Goal: Task Accomplishment & Management: Manage account settings

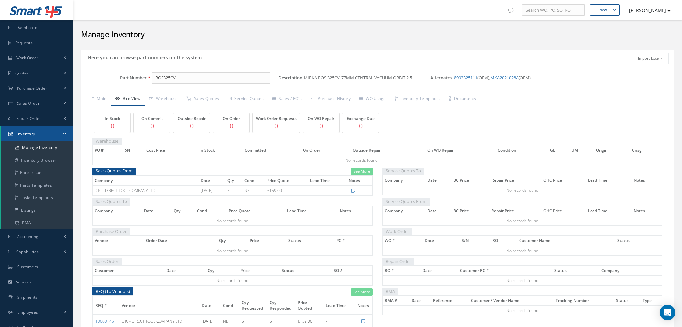
scroll to position [37, 0]
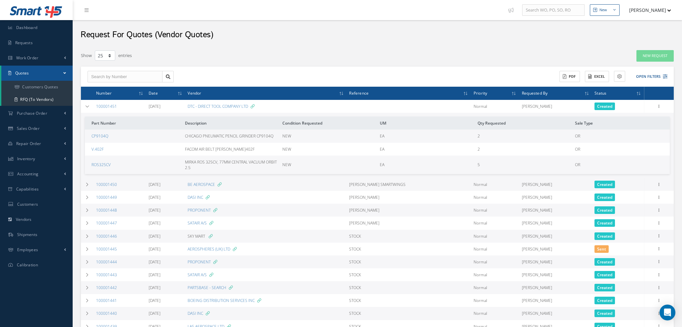
select select "25"
click at [651, 55] on link "New Request" at bounding box center [654, 56] width 37 height 12
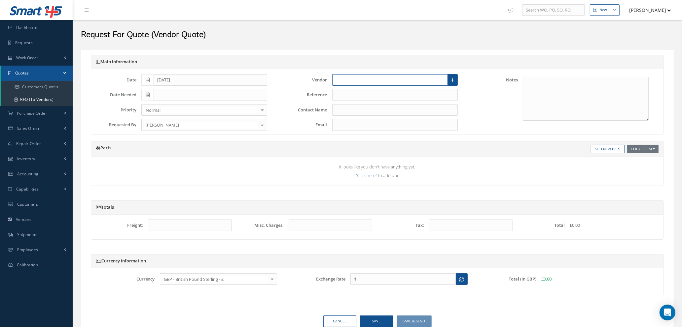
click at [391, 77] on input "text" at bounding box center [390, 80] width 116 height 12
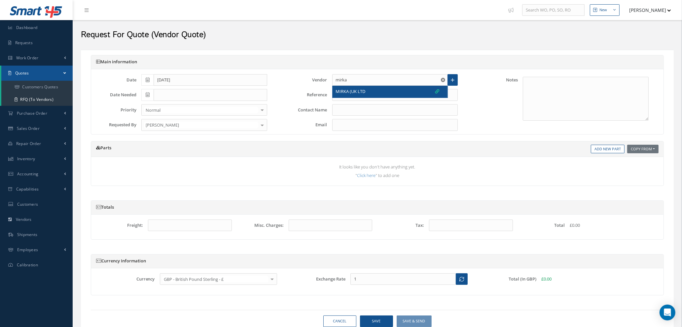
click at [385, 88] on div "MIRKA (UK LTD" at bounding box center [388, 91] width 104 height 7
type input "MIRKA (UK LTD"
click at [384, 92] on input "text" at bounding box center [395, 95] width 126 height 12
type input "d"
click at [389, 94] on input "DUST EXTRACTOR FILTERS DE 1230" at bounding box center [395, 95] width 126 height 12
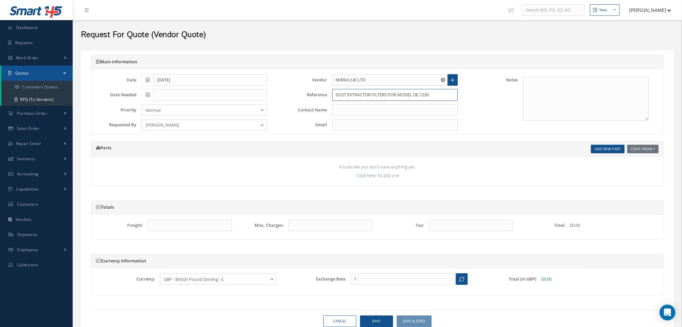
type input "DUST EXTRACTOR FILTERS FOR MODEL DE 1230"
click at [607, 148] on link "Add New Part" at bounding box center [608, 149] width 34 height 9
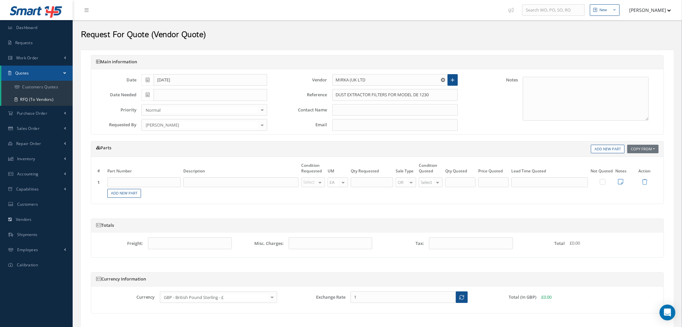
click at [148, 185] on input "text" at bounding box center [143, 183] width 73 height 10
type input "8999100411"
click at [199, 184] on input "text" at bounding box center [240, 183] width 115 height 10
paste input "8999100411"
type input "8999100411"
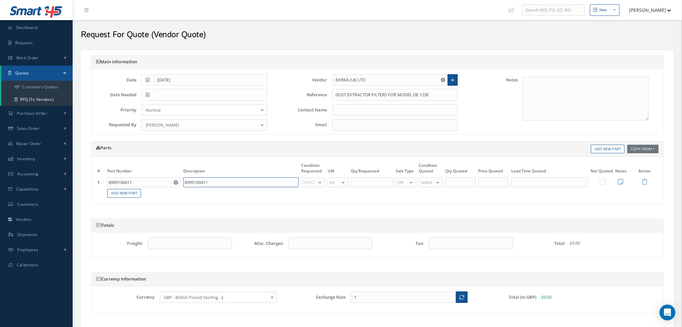
drag, startPoint x: 214, startPoint y: 184, endPoint x: 146, endPoint y: 180, distance: 67.8
click at [146, 180] on tr "1 8999100411 Part Number Description No Match Found 8999100411 Select OH SV RP …" at bounding box center [377, 183] width 562 height 12
click at [257, 182] on input "MIRKA DUST EXTRACTOR DE 1230 FILER" at bounding box center [240, 183] width 115 height 10
type input "MIRKA DUST EXTRACTOR DE 1230 FITLER"
click at [317, 183] on div at bounding box center [319, 183] width 9 height 10
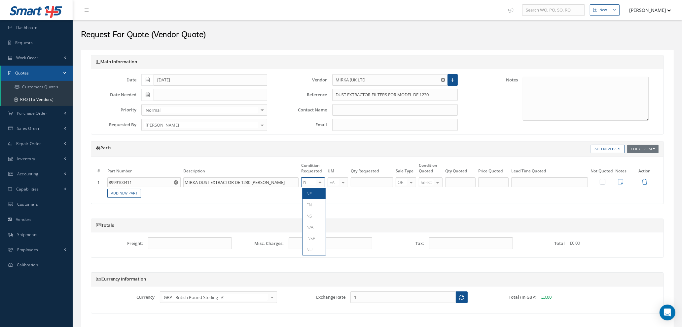
type input "NE"
click at [314, 194] on span "NE" at bounding box center [313, 193] width 23 height 11
click at [365, 183] on input "text" at bounding box center [372, 183] width 42 height 10
type input "1"
click at [439, 181] on div at bounding box center [437, 183] width 9 height 10
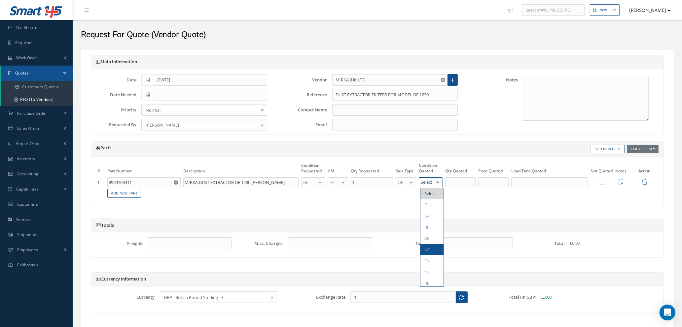
click at [425, 248] on span "NE" at bounding box center [426, 250] width 5 height 6
type input "1"
click at [457, 180] on input "1" at bounding box center [460, 183] width 30 height 10
click at [488, 181] on input "text" at bounding box center [493, 183] width 30 height 10
click at [489, 185] on input "text" at bounding box center [493, 183] width 30 height 10
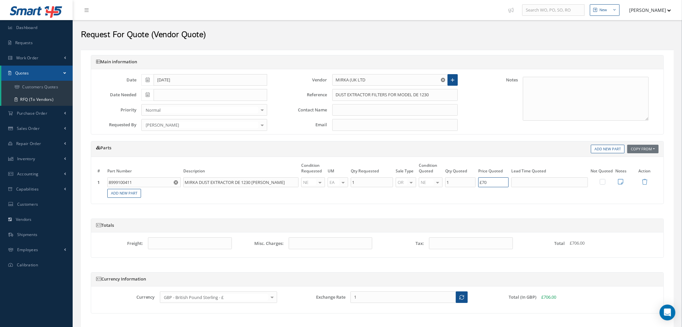
type input "£7"
type input "£71.06"
click at [525, 181] on input "text" at bounding box center [549, 183] width 77 height 10
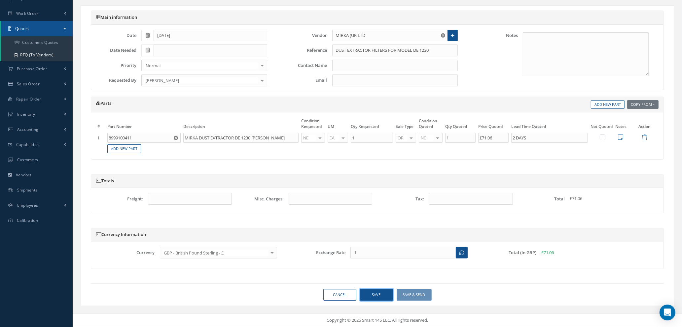
type input "2 DAYS"
click at [372, 294] on button "Save" at bounding box center [376, 295] width 33 height 12
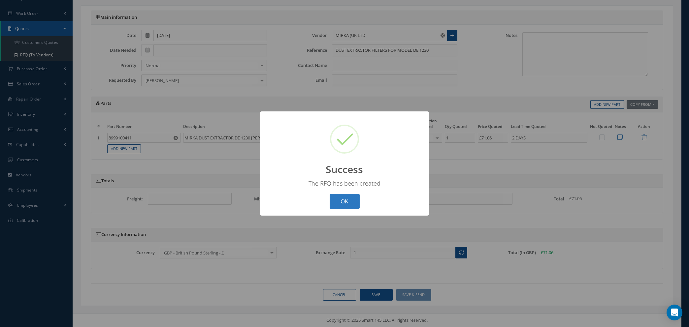
click at [339, 206] on button "OK" at bounding box center [345, 202] width 30 height 16
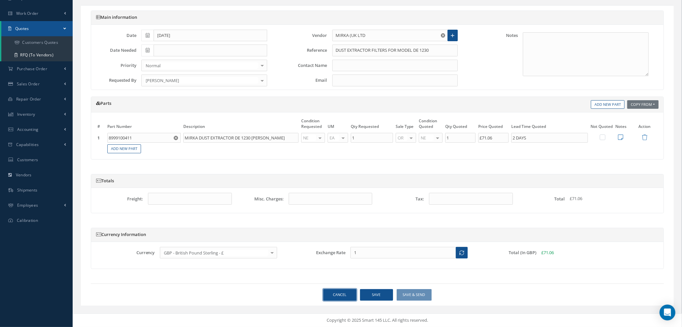
click at [339, 295] on link "Cancel" at bounding box center [339, 295] width 33 height 12
select select "25"
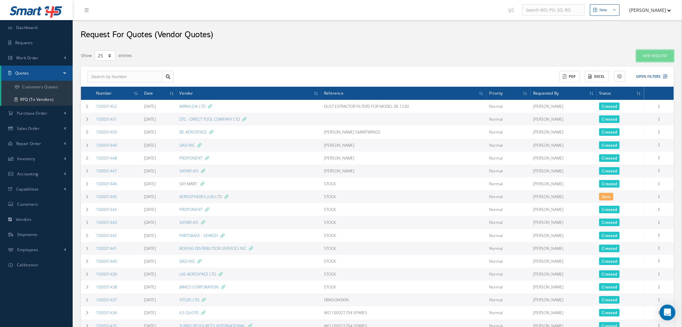
click at [651, 58] on link "New Request" at bounding box center [654, 56] width 37 height 12
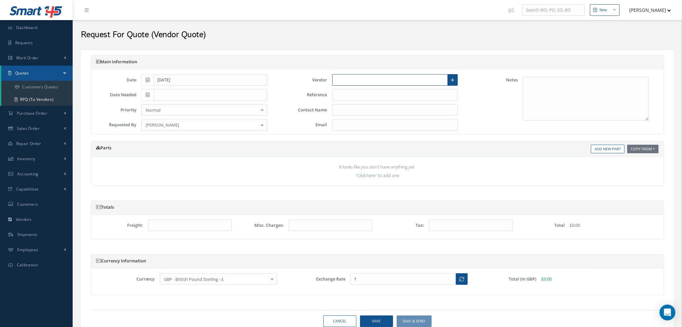
click at [358, 83] on input "text" at bounding box center [390, 80] width 116 height 12
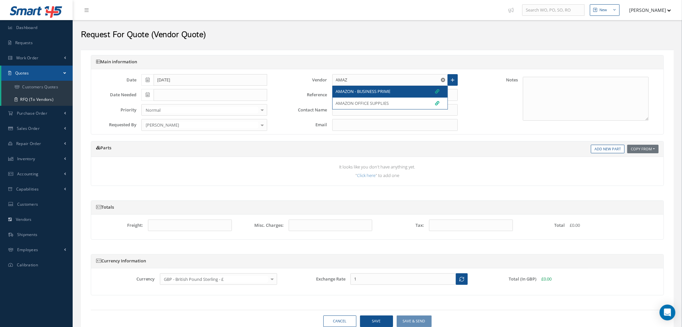
click at [365, 96] on div "AMAZON - BUSINESS PRIME" at bounding box center [389, 92] width 115 height 12
type input "AMAZON - BUSINESS PRIME"
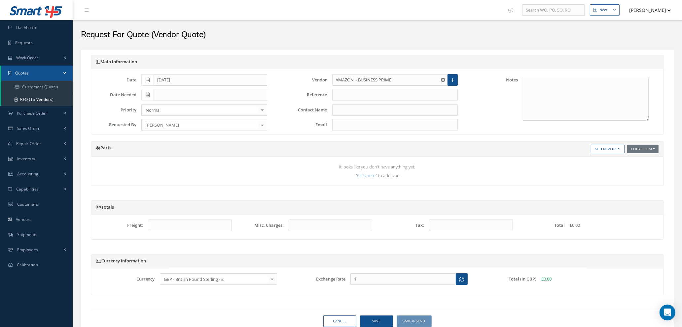
type input "ONLINE PORTAL"
click at [365, 96] on input "text" at bounding box center [395, 95] width 126 height 12
type input "MIRKA DUST EXTRACTOR FILTER"
click at [609, 149] on link "Add New Part" at bounding box center [608, 149] width 34 height 9
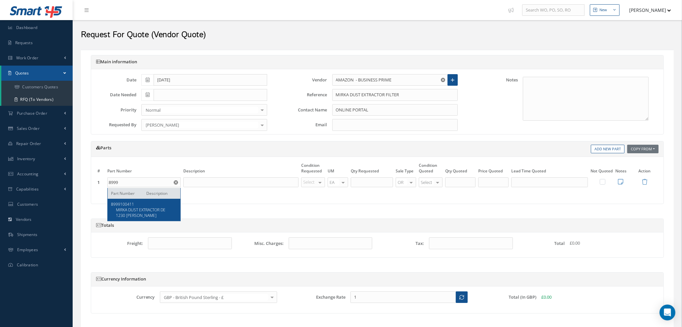
click at [149, 217] on span "MIRKA DUST EXTRACTOR DE 1230 FITLER" at bounding box center [141, 212] width 50 height 11
type input "8999100411"
type input "MIRKA DUST EXTRACTOR DE 1230 FITLER"
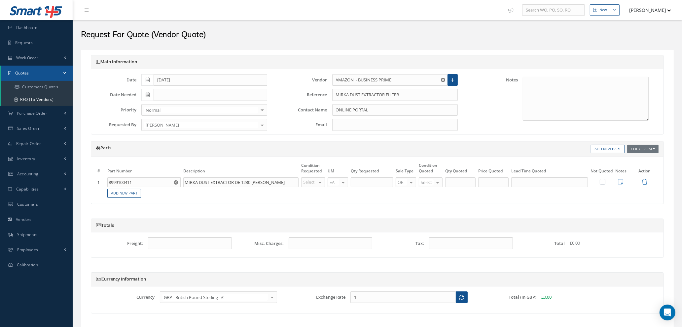
click at [322, 181] on div at bounding box center [319, 183] width 9 height 10
type input "NE"
click at [316, 196] on span "NE" at bounding box center [313, 193] width 23 height 11
click at [364, 182] on input "text" at bounding box center [372, 183] width 42 height 10
type input "1"
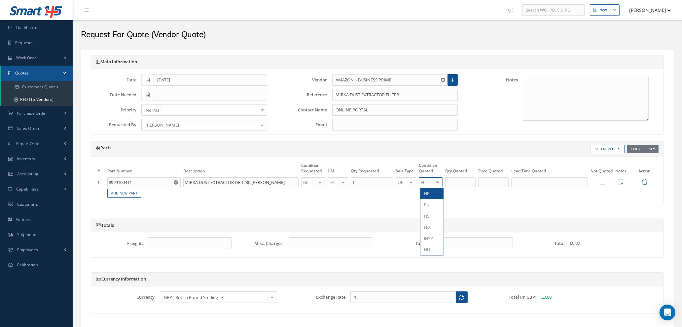
type input "NE"
click at [431, 193] on span "NE" at bounding box center [431, 193] width 23 height 11
type input "1"
click at [457, 183] on input "1" at bounding box center [460, 183] width 30 height 10
click at [495, 183] on input "text" at bounding box center [493, 183] width 30 height 10
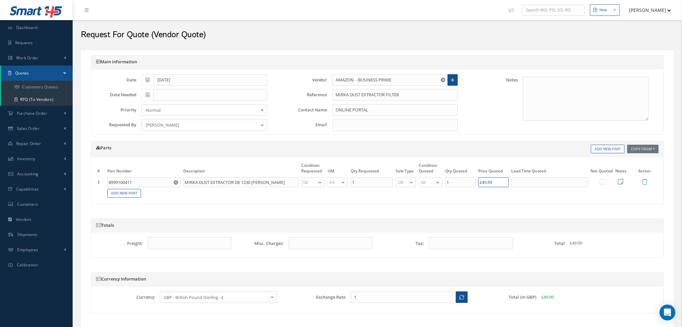
type input "£49.99"
click at [519, 181] on input "text" at bounding box center [549, 183] width 77 height 10
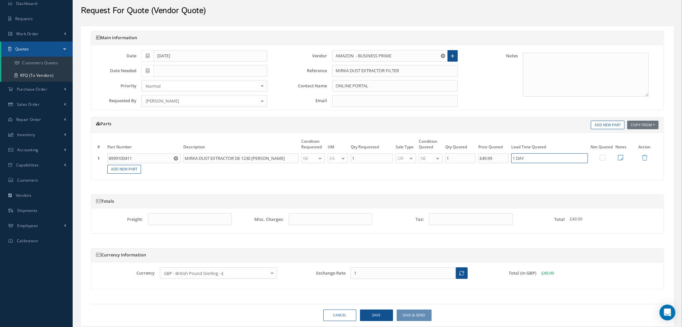
scroll to position [45, 0]
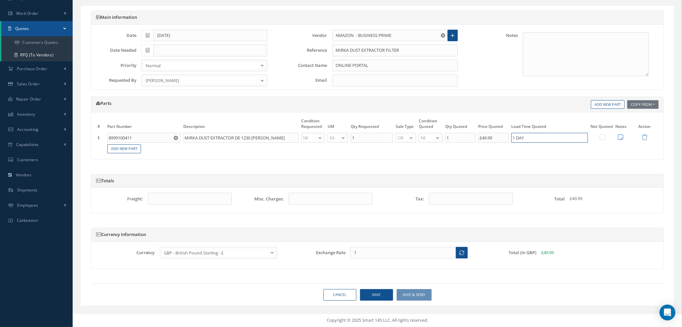
type input "1 DAY"
click at [377, 294] on button "Save" at bounding box center [376, 295] width 33 height 12
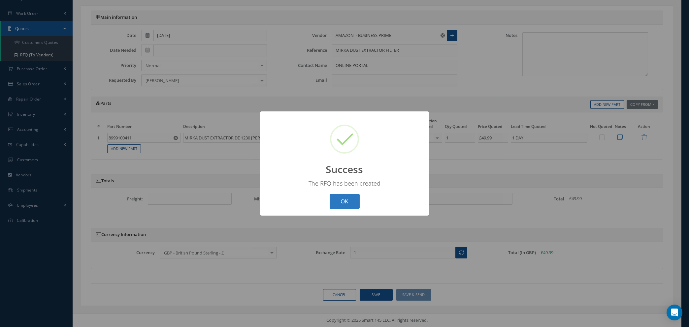
click at [340, 202] on button "OK" at bounding box center [345, 202] width 30 height 16
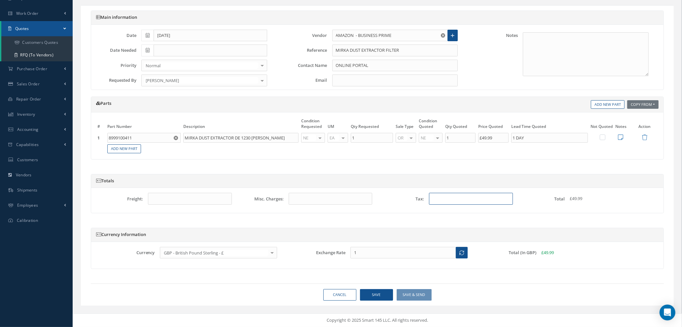
click at [448, 200] on input "text" at bounding box center [471, 199] width 84 height 12
type input "£9.99"
click at [365, 296] on button "Save" at bounding box center [376, 295] width 33 height 12
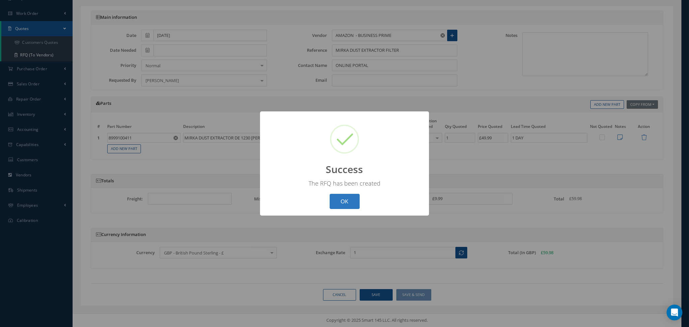
click at [344, 207] on button "OK" at bounding box center [345, 202] width 30 height 16
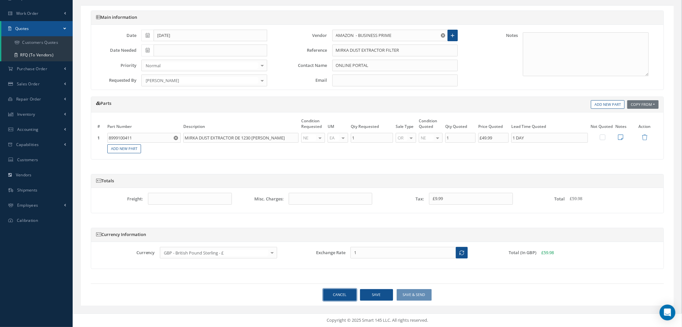
click at [339, 296] on link "Cancel" at bounding box center [339, 295] width 33 height 12
select select "25"
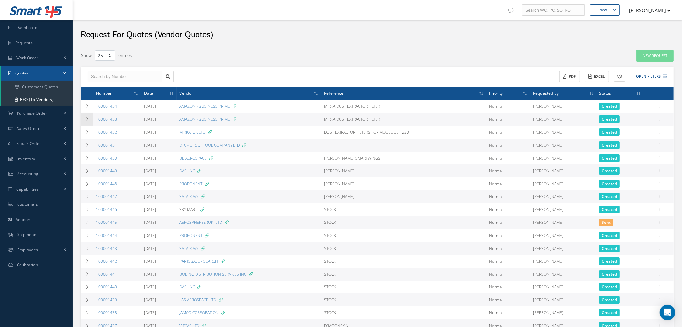
click at [88, 120] on icon at bounding box center [87, 120] width 5 height 4
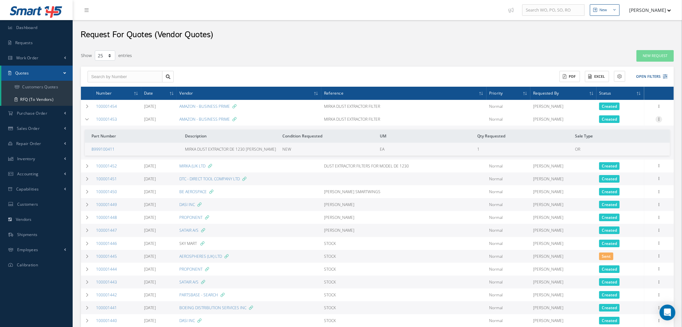
click at [659, 120] on icon at bounding box center [658, 118] width 7 height 5
click at [616, 123] on link "Show" at bounding box center [628, 123] width 52 height 9
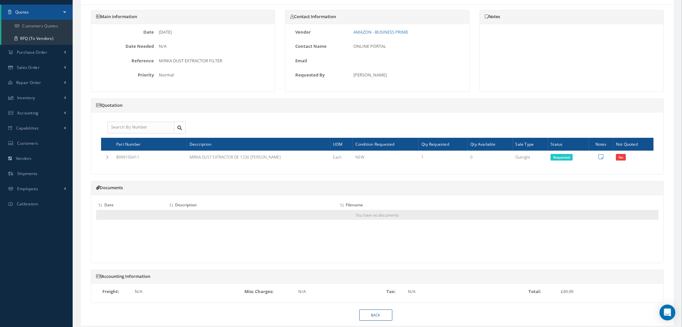
scroll to position [81, 0]
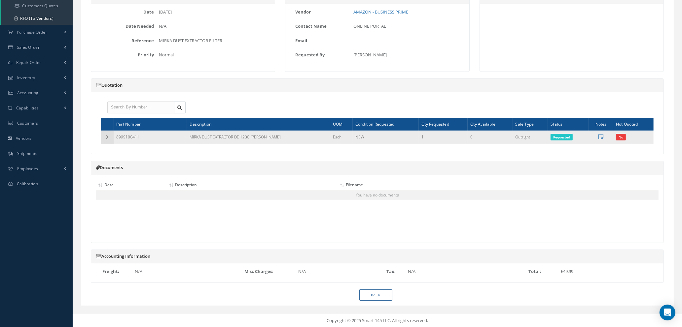
click at [104, 137] on td at bounding box center [107, 137] width 13 height 13
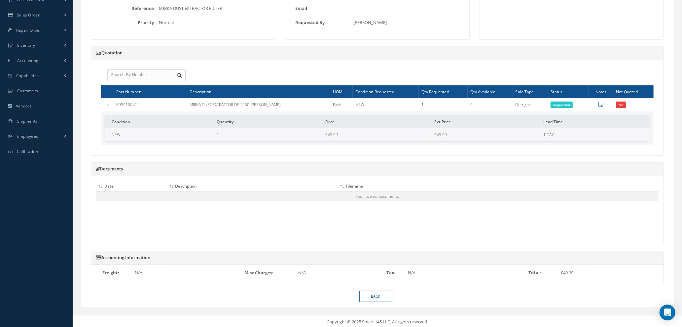
scroll to position [115, 0]
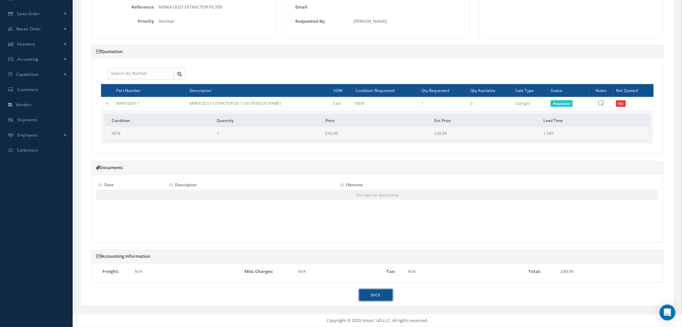
click at [373, 297] on link "BACK" at bounding box center [375, 296] width 33 height 12
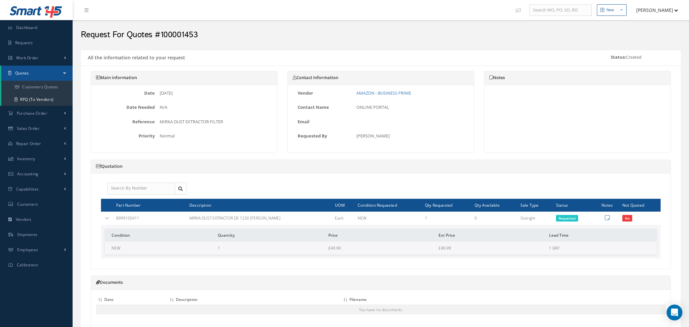
select select "25"
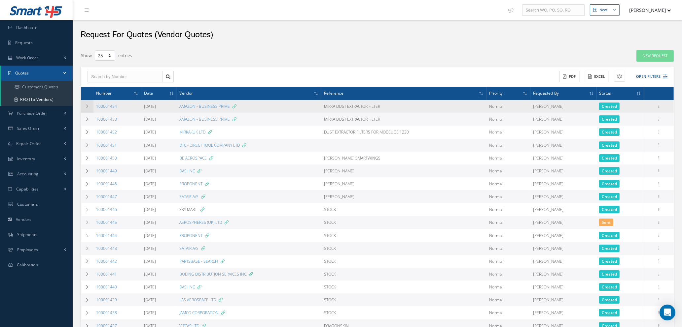
click at [87, 105] on icon at bounding box center [87, 107] width 5 height 4
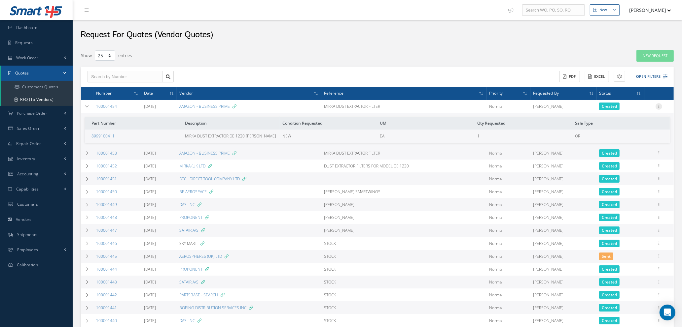
click at [660, 105] on icon at bounding box center [658, 105] width 7 height 5
click at [619, 108] on link "Show" at bounding box center [628, 111] width 52 height 9
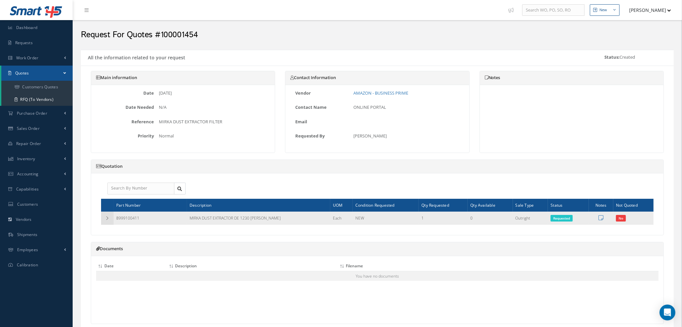
click at [106, 220] on icon at bounding box center [107, 219] width 5 height 4
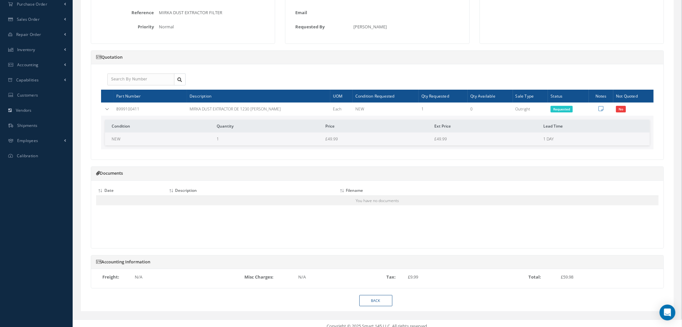
scroll to position [115, 0]
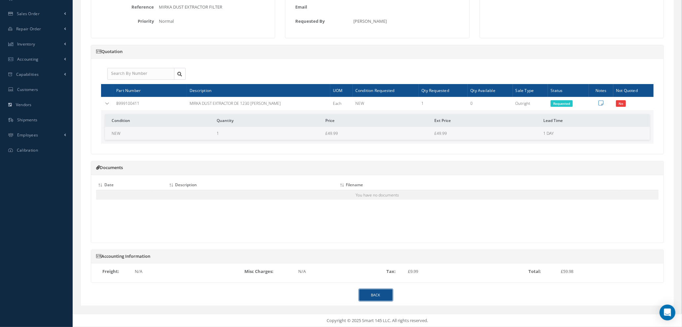
click at [375, 296] on link "BACK" at bounding box center [375, 296] width 33 height 12
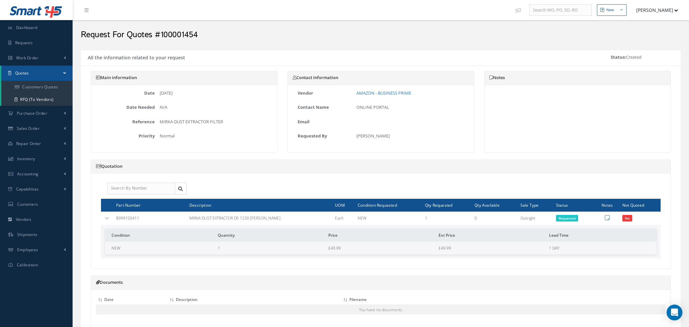
select select "25"
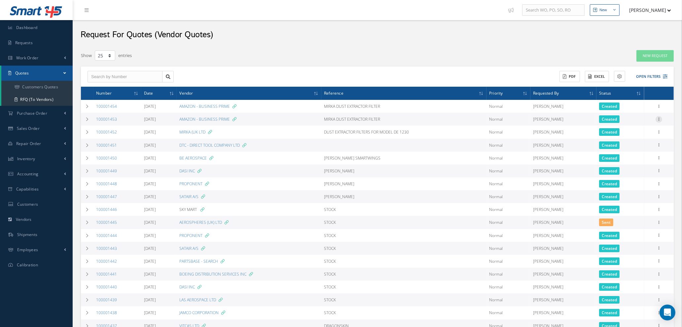
click at [658, 120] on icon at bounding box center [658, 118] width 7 height 5
click at [616, 133] on link "Edit" at bounding box center [628, 132] width 52 height 9
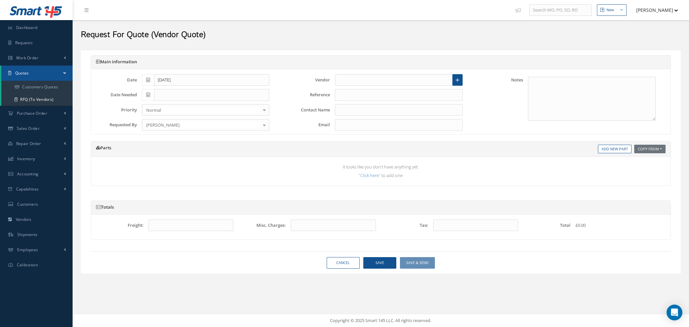
type input "AMAZON - BUSINESS PRIME"
type input "MIRKA DUST EXTRACTOR FILTER"
type input "ONLINE PORTAL"
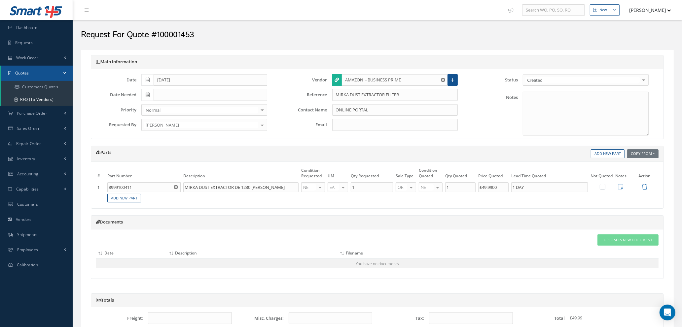
click at [442, 80] on use "Reset" at bounding box center [443, 80] width 4 height 4
click at [419, 82] on input "text" at bounding box center [395, 80] width 106 height 12
click at [349, 82] on input "text" at bounding box center [395, 80] width 106 height 12
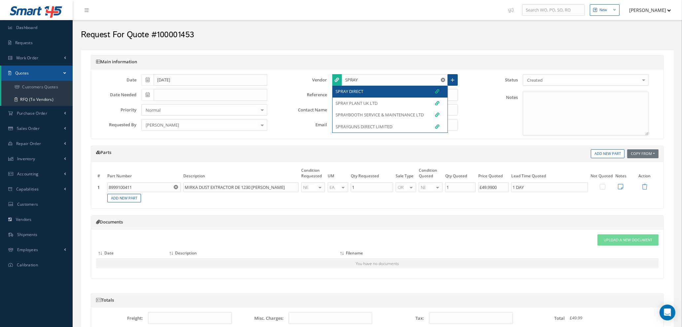
click at [349, 91] on span "SPRAY DIRECT" at bounding box center [350, 91] width 28 height 7
type input "SPRAY DIRECT"
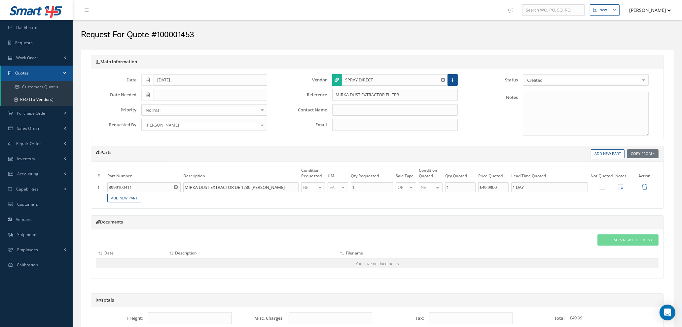
type input "SALES"
drag, startPoint x: 500, startPoint y: 187, endPoint x: 431, endPoint y: 186, distance: 69.0
click at [431, 186] on tr "1 8999100411 Part Number Description MIRKA DUST EXTRACTOR DE 1230 FITLER NE OH …" at bounding box center [377, 188] width 562 height 12
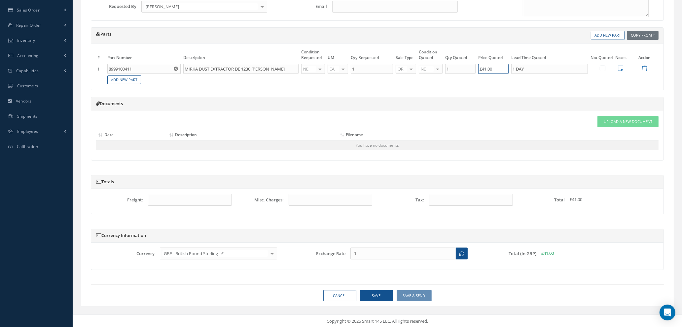
scroll to position [120, 0]
type input "£41.00"
click at [364, 296] on button "Save" at bounding box center [376, 296] width 33 height 12
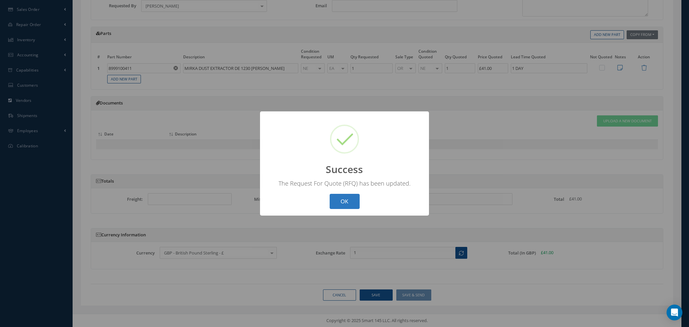
click at [348, 202] on button "OK" at bounding box center [345, 202] width 30 height 16
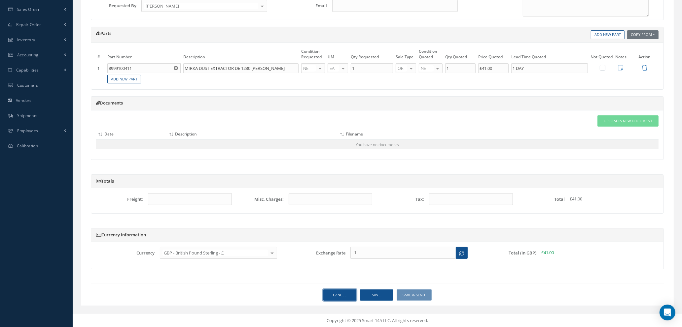
click at [333, 290] on link "Cancel" at bounding box center [339, 296] width 33 height 12
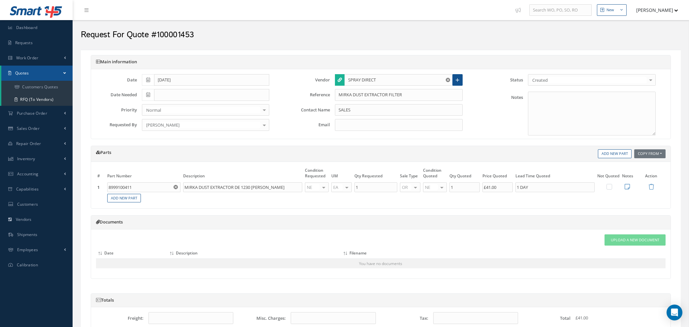
select select "25"
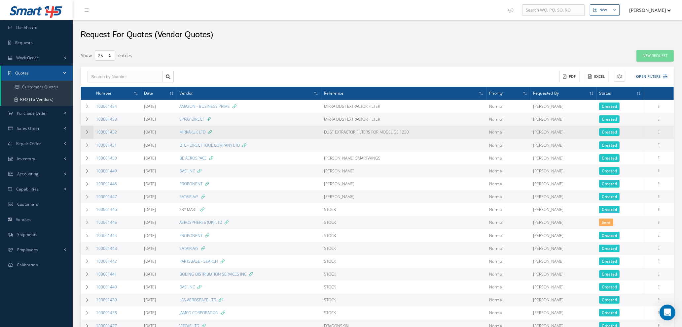
click at [87, 130] on td at bounding box center [87, 132] width 13 height 13
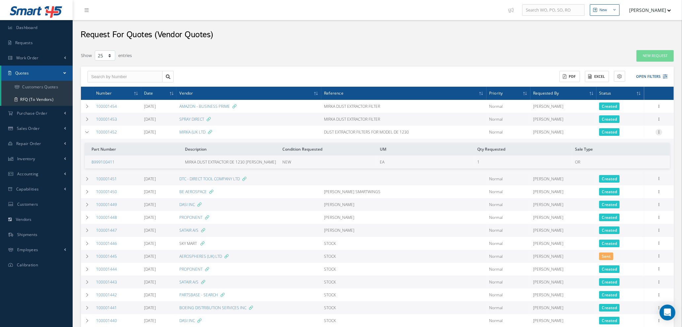
click at [659, 133] on icon at bounding box center [658, 131] width 7 height 5
click at [621, 147] on link "Edit" at bounding box center [628, 145] width 52 height 9
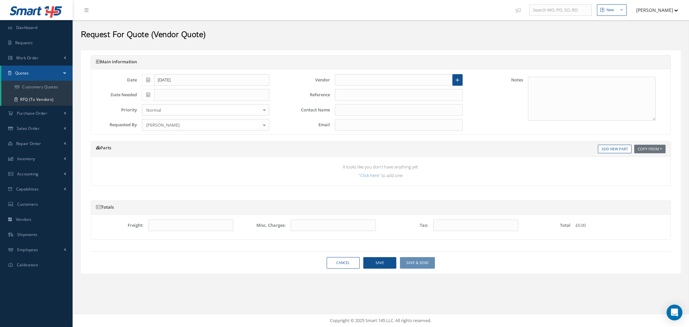
type input "MIRKA (UK LTD"
type input "DUST EXTRACTOR FILTERS FOR MODEL DE 1230"
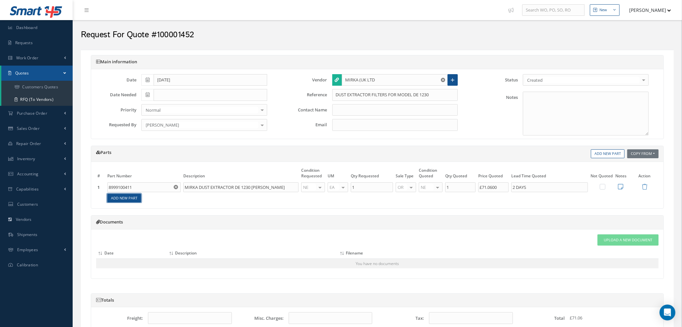
click at [124, 200] on link "Add New Part" at bounding box center [124, 198] width 34 height 9
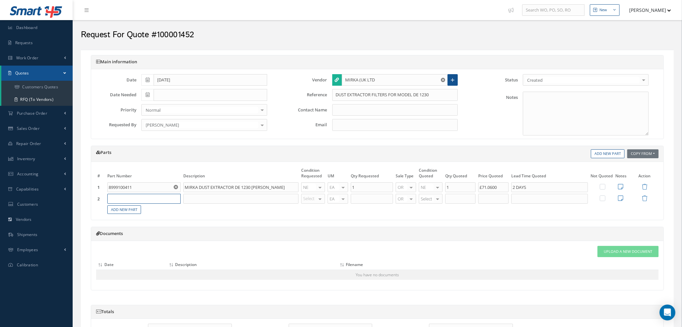
click at [126, 197] on input "text" at bounding box center [143, 199] width 73 height 10
type input "8999110111"
click at [195, 199] on input "text" at bounding box center [240, 199] width 115 height 10
type input "m"
type input "MIRKA MOTOR COOLING FILTER"
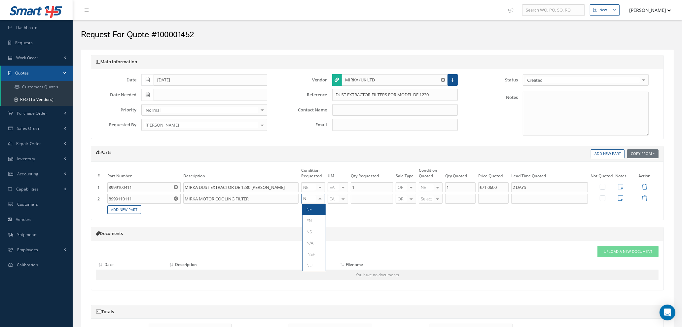
type input "NE"
click at [312, 215] on span "NE" at bounding box center [313, 209] width 23 height 11
click at [363, 199] on input "text" at bounding box center [372, 199] width 42 height 10
type input "1"
click at [436, 197] on div at bounding box center [437, 199] width 9 height 10
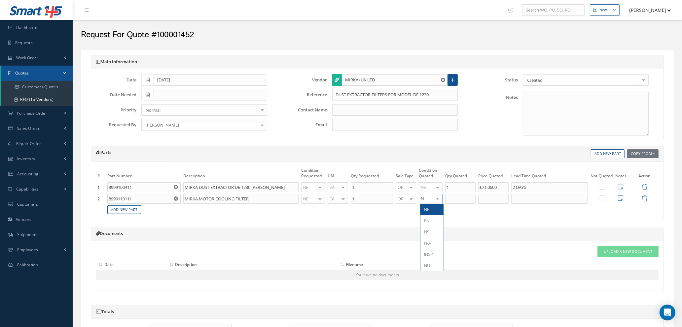
type input "NE"
click at [430, 208] on span "NE" at bounding box center [431, 209] width 23 height 11
type input "1"
click at [456, 200] on input "1" at bounding box center [460, 199] width 30 height 10
click at [489, 200] on input "text" at bounding box center [493, 199] width 30 height 10
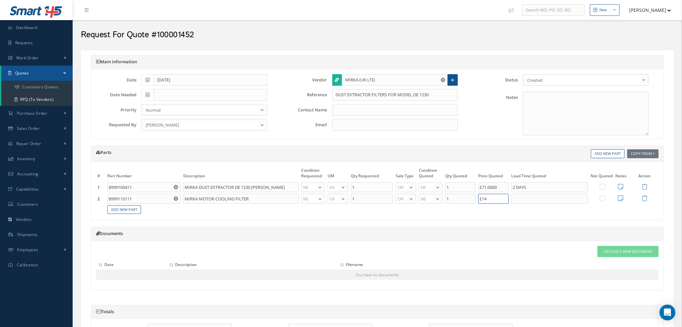
type input "£1"
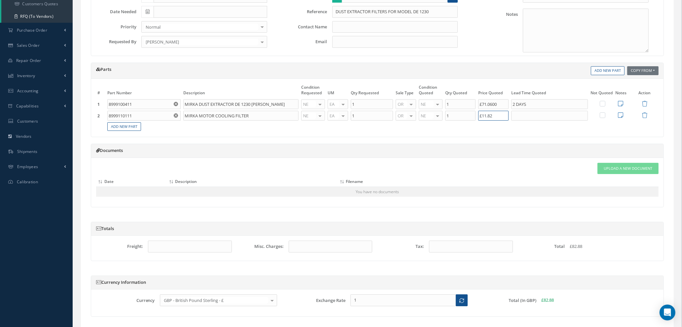
scroll to position [131, 0]
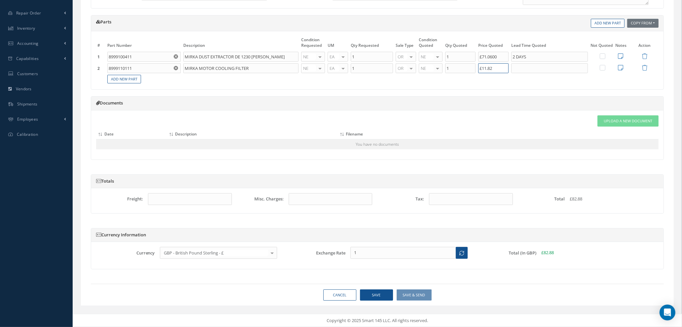
type input "£11.82"
click at [533, 70] on input "text" at bounding box center [549, 68] width 77 height 10
type input "20 DAYS"
click at [122, 80] on link "Add New Part" at bounding box center [124, 79] width 34 height 9
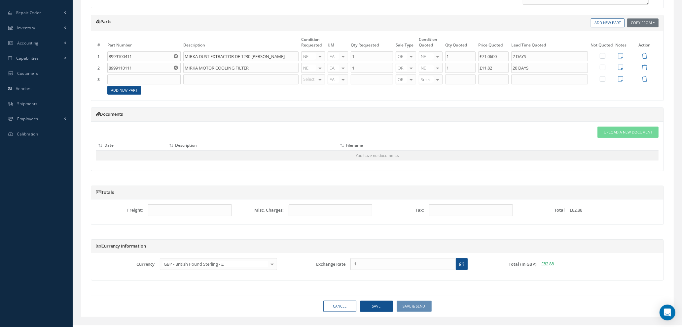
click at [122, 77] on input "text" at bounding box center [143, 80] width 73 height 10
type input "8999100211"
click at [224, 78] on input "text" at bounding box center [240, 80] width 115 height 10
type input "MIRKA DUSTBAG FLEECE FOR DUST EXTRACTOR DE 1230/1242 5 PACK"
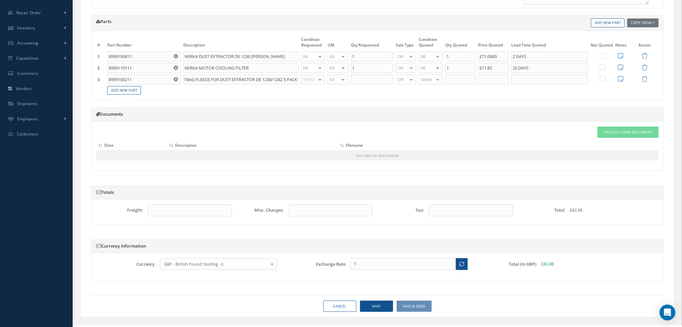
scroll to position [0, 0]
type input "NE"
click at [306, 90] on span "NE" at bounding box center [308, 90] width 5 height 6
click at [363, 78] on input "text" at bounding box center [372, 80] width 42 height 10
type input "1"
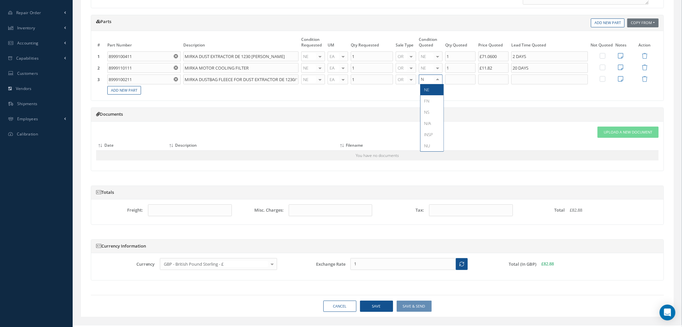
type input "NE"
drag, startPoint x: 430, startPoint y: 92, endPoint x: 443, endPoint y: 88, distance: 13.3
click at [430, 91] on span "NE" at bounding box center [431, 89] width 23 height 11
type input "1"
click at [460, 81] on input "1" at bounding box center [460, 80] width 30 height 10
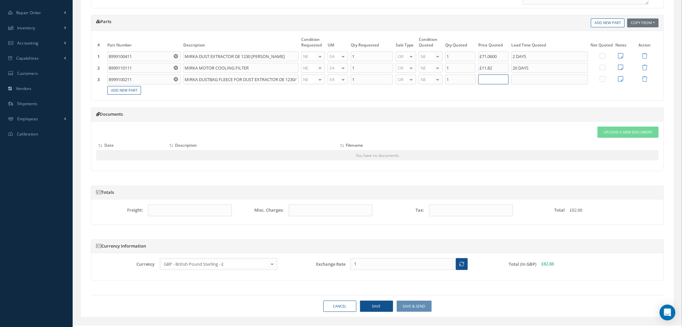
click at [497, 80] on input "text" at bounding box center [493, 80] width 30 height 10
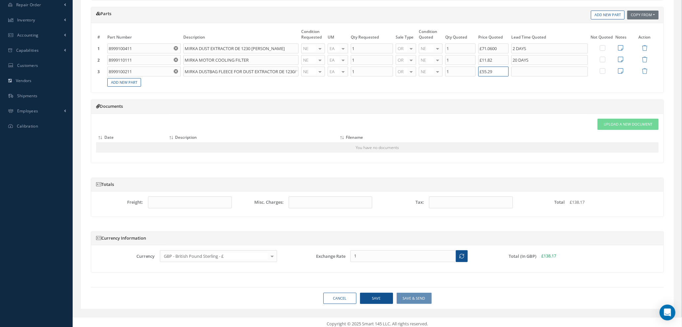
scroll to position [143, 0]
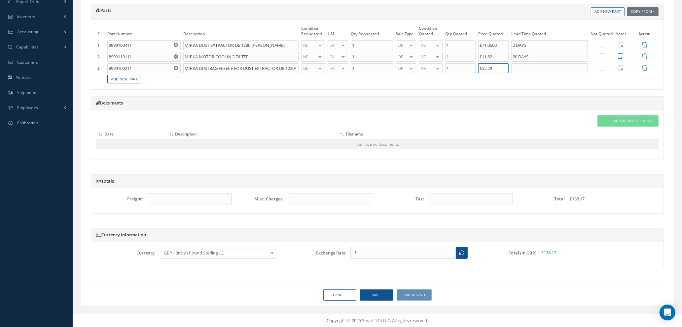
type input "£55.29"
click at [535, 68] on input "text" at bounding box center [549, 68] width 77 height 10
type input "2 DAYS"
click at [373, 293] on button "Save" at bounding box center [376, 296] width 33 height 12
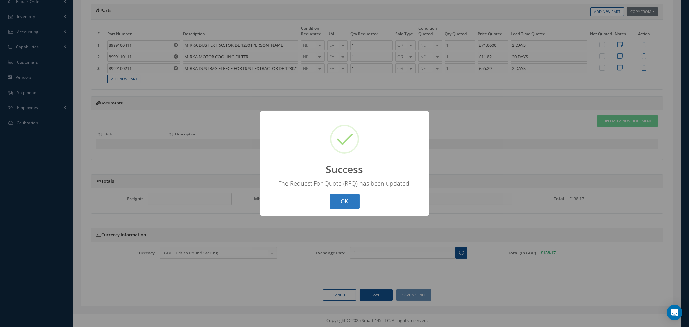
click at [353, 195] on button "OK" at bounding box center [345, 202] width 30 height 16
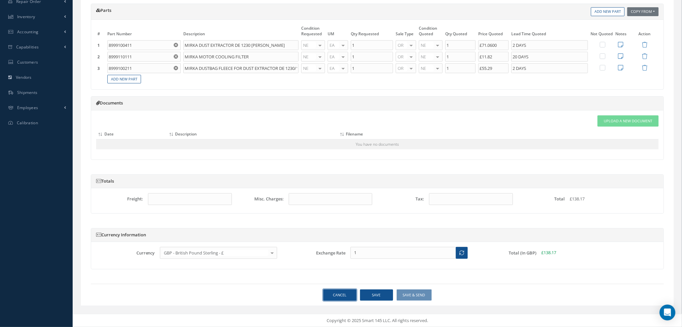
click at [332, 299] on link "Cancel" at bounding box center [339, 296] width 33 height 12
select select "25"
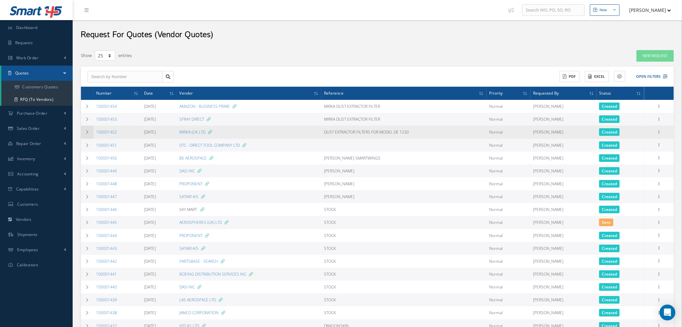
click at [87, 129] on td at bounding box center [87, 132] width 13 height 13
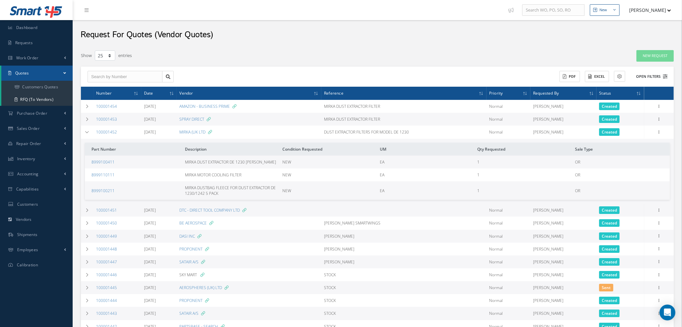
click at [664, 77] on icon at bounding box center [664, 76] width 5 height 5
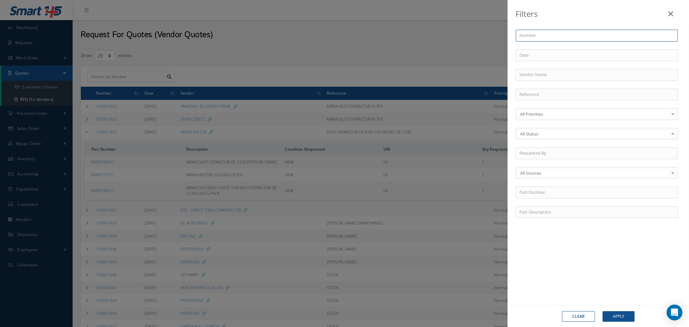
click at [545, 34] on input "text" at bounding box center [597, 36] width 162 height 12
click at [530, 77] on input "text" at bounding box center [597, 75] width 162 height 12
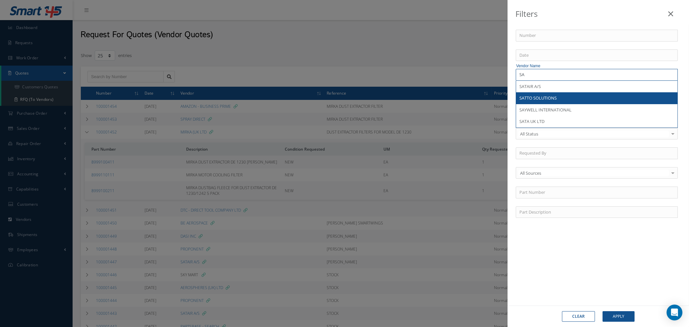
type input "S"
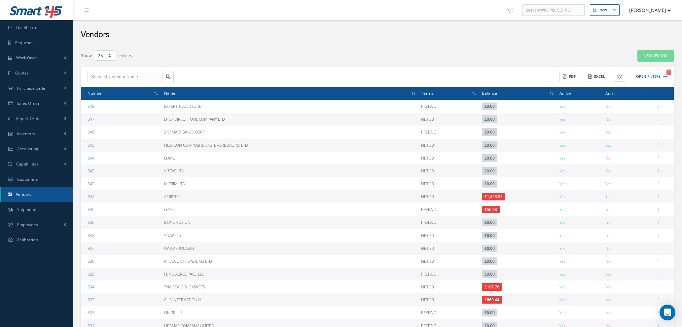
select select "25"
click at [118, 79] on input "text" at bounding box center [124, 77] width 75 height 12
click at [118, 88] on span "MANUTAN UK LIMITED" at bounding box center [112, 88] width 43 height 5
type input "MANUTAN UK LIMITED"
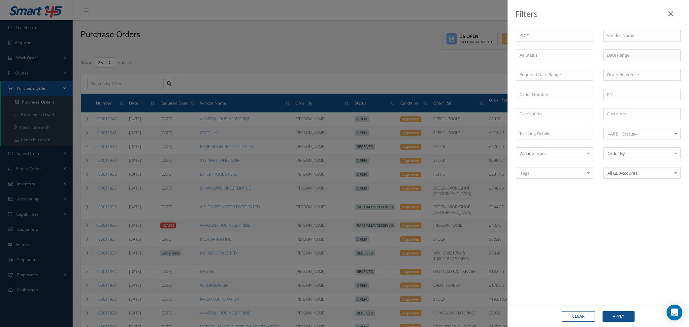
select select "25"
click at [574, 317] on button "Clear" at bounding box center [578, 317] width 33 height 11
click at [671, 12] on icon at bounding box center [670, 14] width 5 height 8
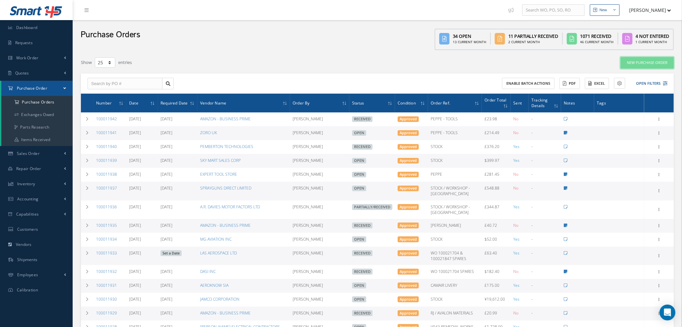
click at [658, 63] on link "New Purchase Order" at bounding box center [646, 63] width 53 height 12
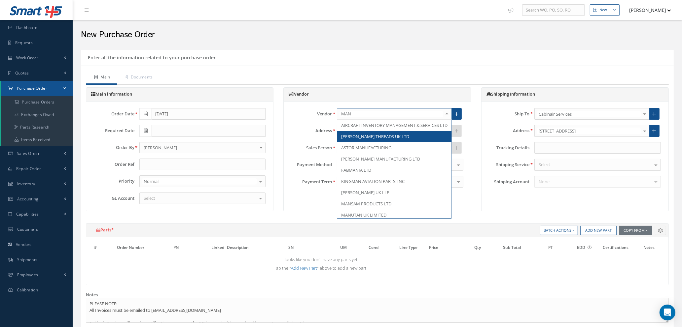
type input "MANU"
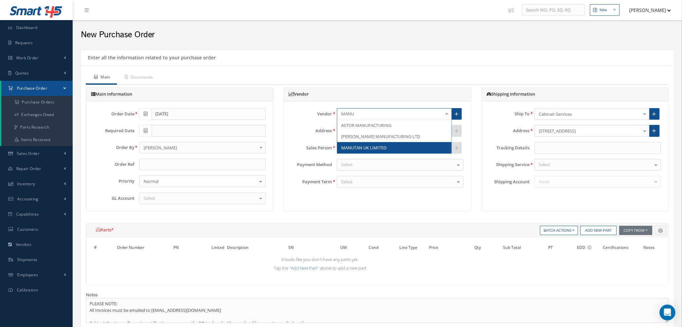
click at [370, 147] on span "MANUTAN UK LIMITED" at bounding box center [363, 148] width 45 height 6
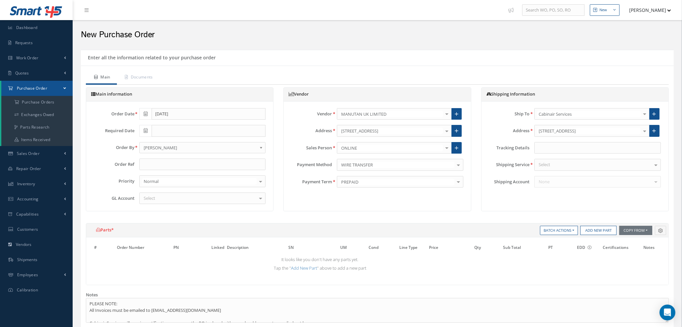
click at [564, 166] on div "Select" at bounding box center [597, 165] width 126 height 12
type input "YOUR"
click at [565, 177] on span "YOUR ROUTING" at bounding box center [553, 177] width 31 height 6
click at [185, 162] on input "text" at bounding box center [202, 165] width 126 height 12
click at [175, 168] on input "HSE" at bounding box center [202, 165] width 126 height 12
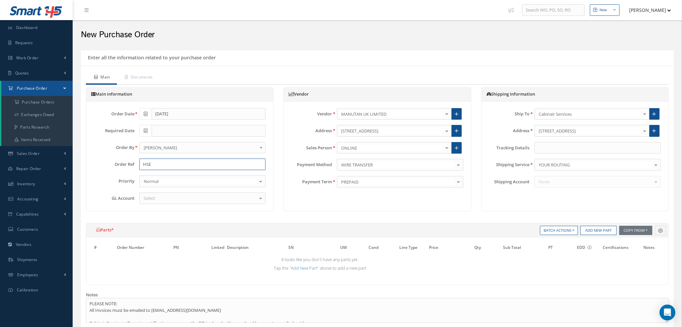
type input "HSE"
click at [311, 207] on div "Vendor Vendor MANUTAN UK LIMITED 365 AEROSPACE 4 CYTE UK LTD 53 NORTH AVIATION …" at bounding box center [376, 149] width 187 height 124
click at [600, 233] on button "Add New Part" at bounding box center [598, 230] width 36 height 9
select select "1"
select select "5"
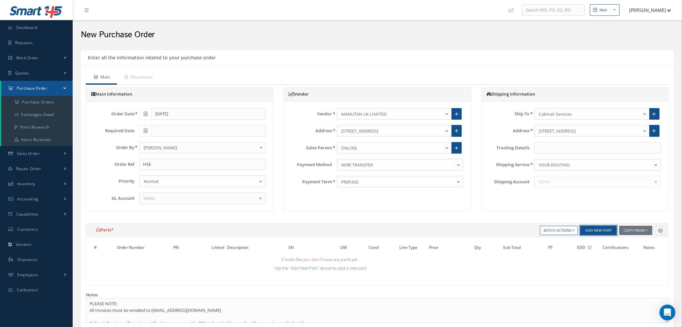
select select "7"
select select "1"
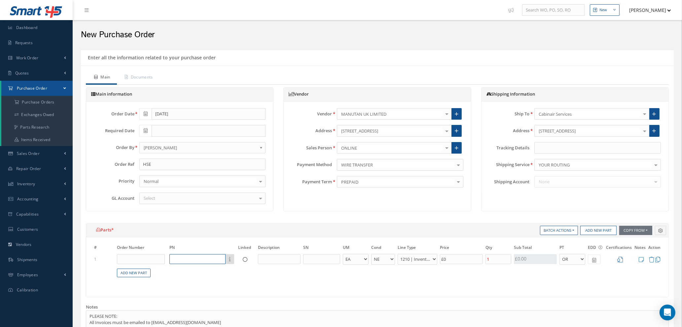
click at [187, 259] on input "text" at bounding box center [197, 259] width 56 height 10
click at [198, 256] on input "text" at bounding box center [197, 259] width 56 height 10
type input "A904271"
click at [268, 259] on input "text" at bounding box center [279, 259] width 43 height 10
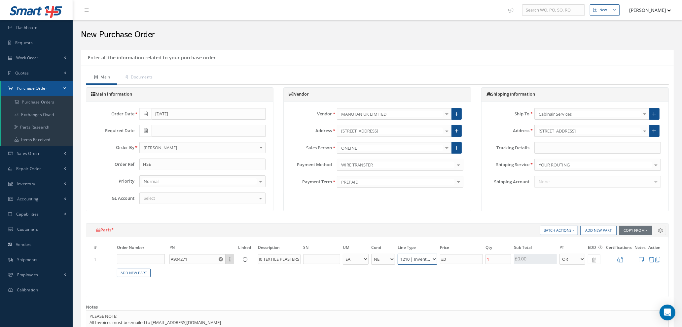
type input "SALVEQUICK 240 TEXTILE PLASTERS"
click at [431, 259] on select "1200 | Inventory - rotables 1210 | Inventory - expendables 1220 | Inventory - c…" at bounding box center [417, 259] width 40 height 11
select select "114"
click at [397, 254] on select "1200 | Inventory - rotables 1210 | Inventory - expendables 1220 | Inventory - c…" at bounding box center [417, 259] width 40 height 11
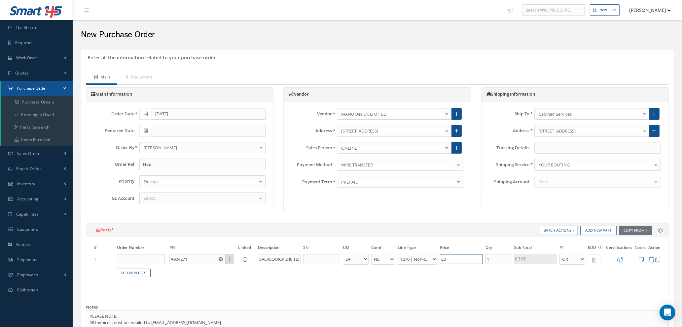
click at [454, 259] on input "£0" at bounding box center [461, 259] width 43 height 10
type input "£35.50"
click at [472, 274] on table "# Order Number PN Linked Description SN UM Cond Line Type Price Qty Qty Receive…" at bounding box center [377, 264] width 569 height 41
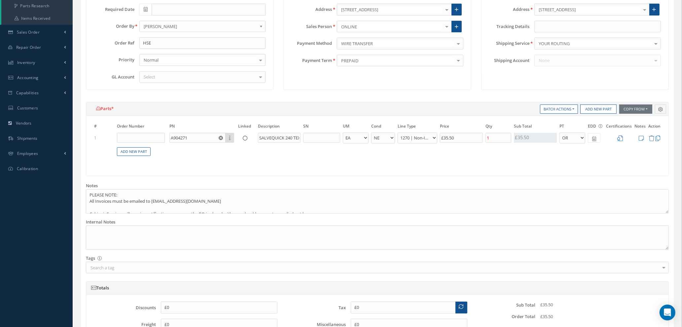
scroll to position [198, 0]
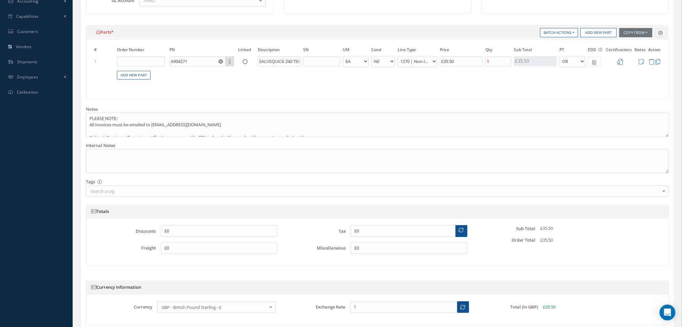
click at [461, 232] on icon at bounding box center [461, 230] width 5 height 5
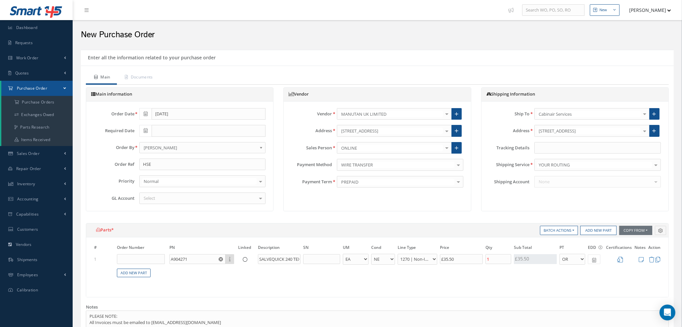
scroll to position [99, 0]
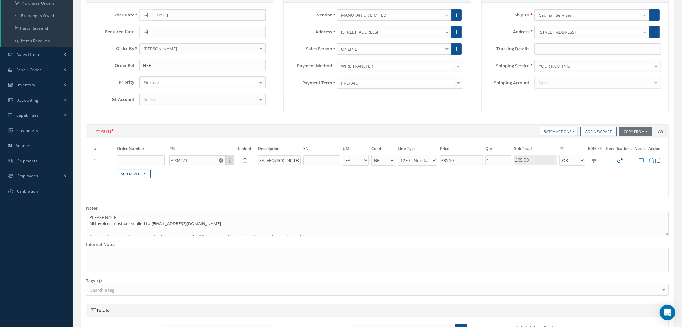
click at [618, 162] on icon at bounding box center [620, 161] width 6 height 6
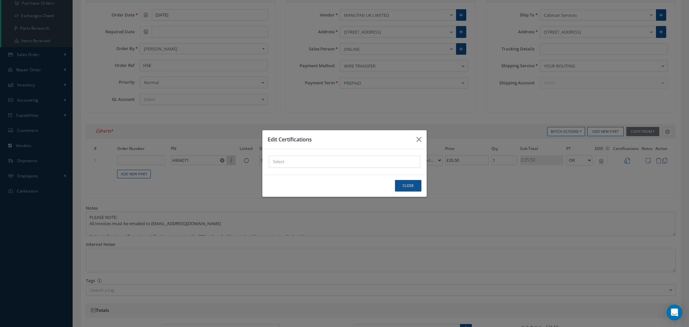
click at [380, 164] on div "× Loading..." at bounding box center [344, 162] width 151 height 12
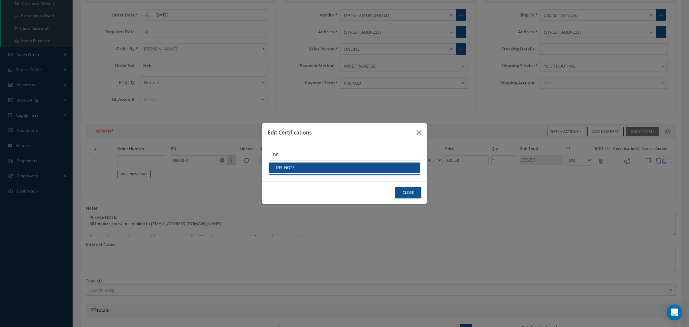
type input "DE"
click at [375, 170] on link "DEL NOTE" at bounding box center [344, 168] width 151 height 10
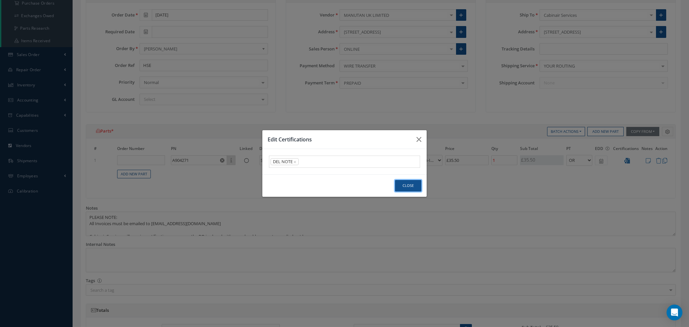
click at [406, 185] on button "Close" at bounding box center [408, 186] width 26 height 12
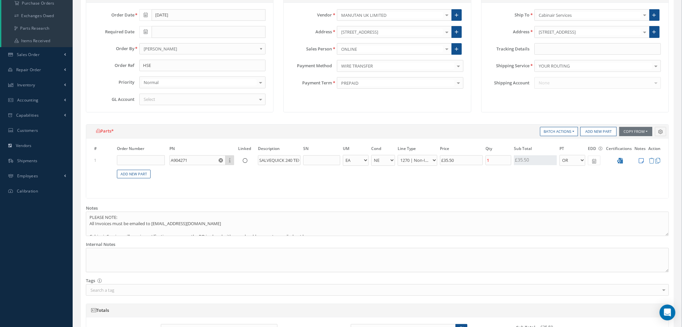
click at [640, 159] on icon at bounding box center [640, 161] width 5 height 6
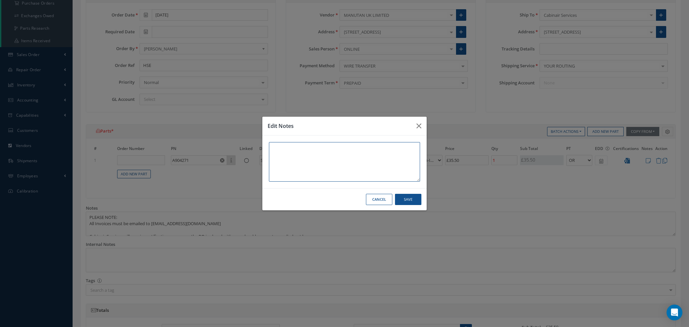
click at [327, 152] on textarea at bounding box center [344, 162] width 151 height 40
type textarea "[PERSON_NAME]"
click at [408, 201] on button "Save" at bounding box center [408, 200] width 26 height 12
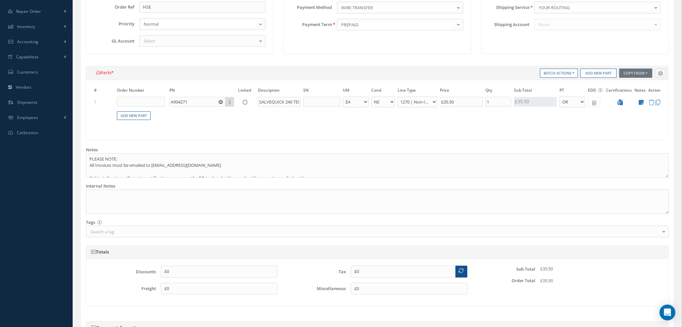
scroll to position [155, 0]
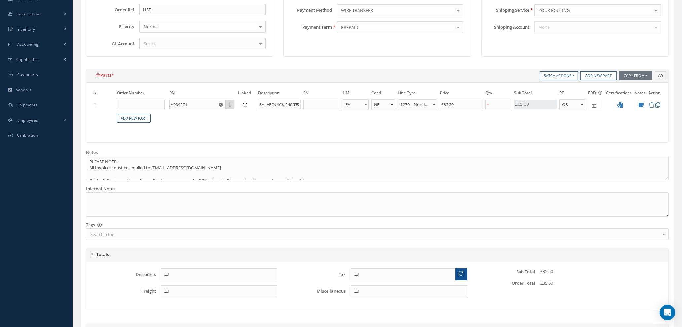
click at [462, 275] on icon at bounding box center [461, 273] width 5 height 5
click at [413, 274] on input "£0" at bounding box center [403, 275] width 105 height 12
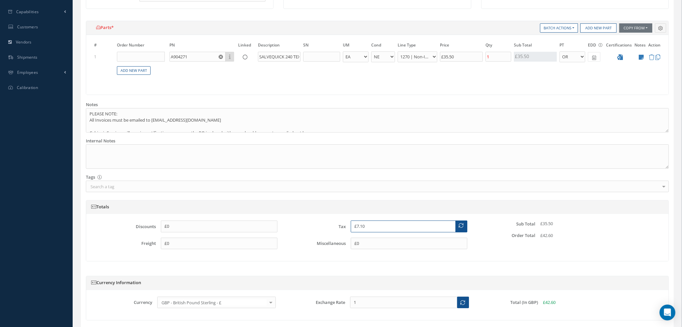
scroll to position [254, 0]
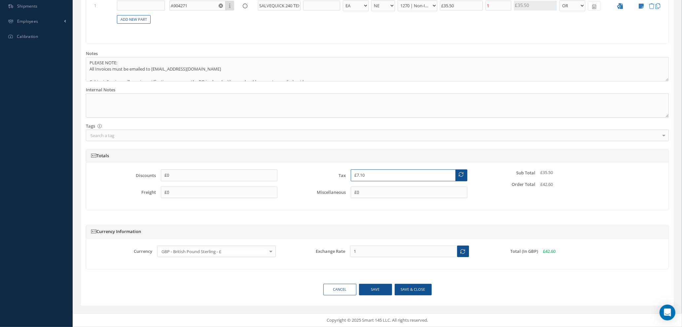
type input "£7.10"
click at [370, 291] on button "Save" at bounding box center [375, 290] width 33 height 12
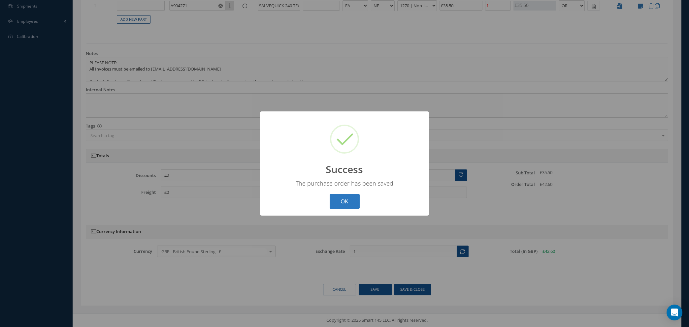
click at [338, 199] on button "OK" at bounding box center [345, 202] width 30 height 16
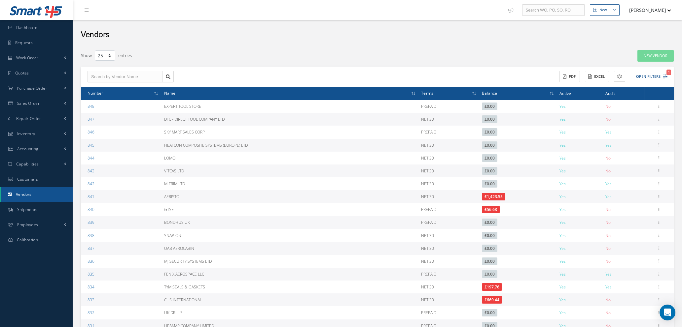
select select "25"
click at [31, 87] on span "Purchase Order" at bounding box center [32, 88] width 30 height 6
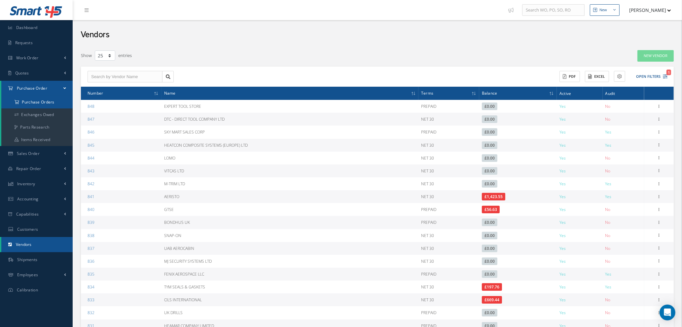
click at [39, 101] on a=1&status_id=2&status_id=3&status_id=5&collapsedFilters"] "Purchase Orders" at bounding box center [36, 102] width 71 height 13
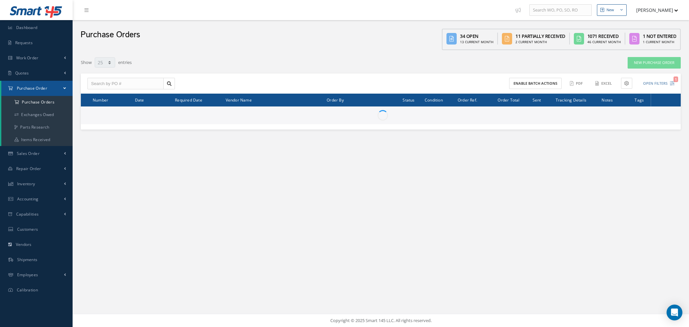
select select "25"
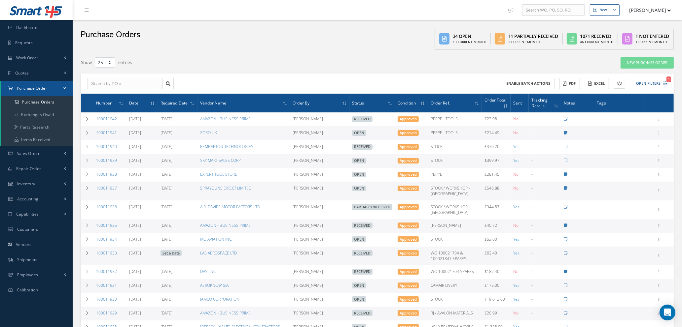
click at [667, 83] on div "Enable batch actions ACTIONS Receive Payments Select Customer Cabinair Services…" at bounding box center [523, 84] width 292 height 12
click at [666, 83] on icon "1" at bounding box center [664, 83] width 5 height 5
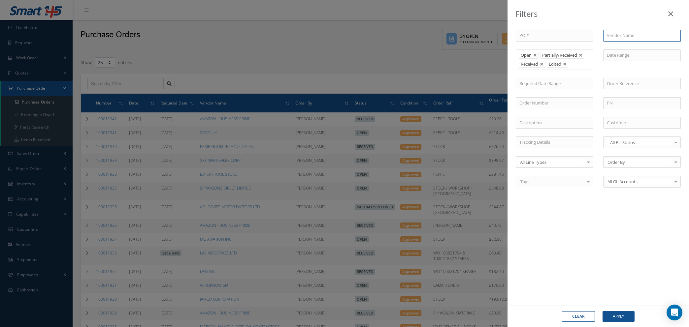
click at [623, 37] on input "text" at bounding box center [642, 36] width 78 height 12
type input "MANU"
click at [579, 316] on button "Clear" at bounding box center [578, 317] width 33 height 11
type input "All Status"
click at [575, 316] on button "Clear" at bounding box center [578, 317] width 33 height 11
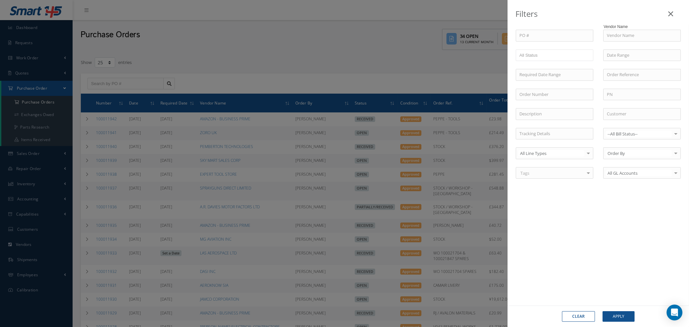
click at [666, 13] on link at bounding box center [670, 12] width 21 height 19
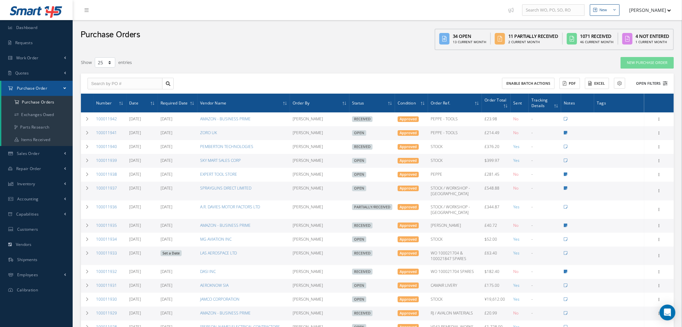
click at [662, 81] on icon at bounding box center [664, 83] width 5 height 5
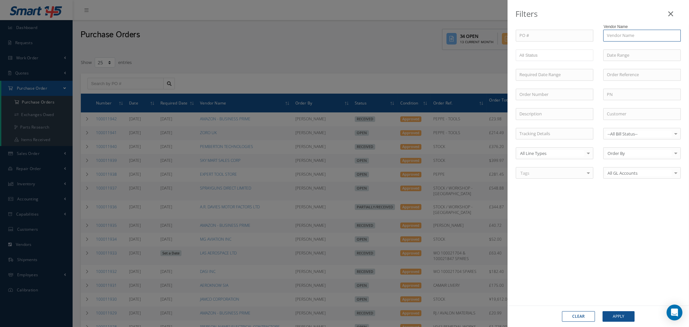
click at [613, 34] on input "text" at bounding box center [642, 36] width 78 height 12
type input "MA"
click at [574, 319] on button "Clear" at bounding box center [578, 317] width 33 height 11
click at [669, 14] on icon at bounding box center [670, 14] width 5 height 8
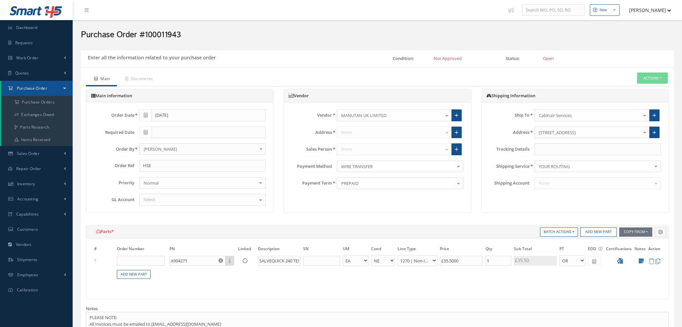
select select "1"
select select "5"
select select "114"
select select "1"
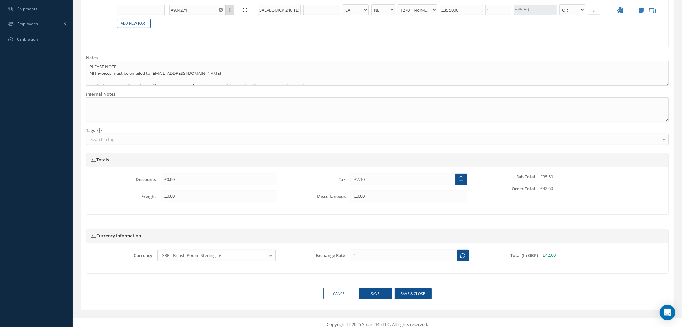
scroll to position [255, 0]
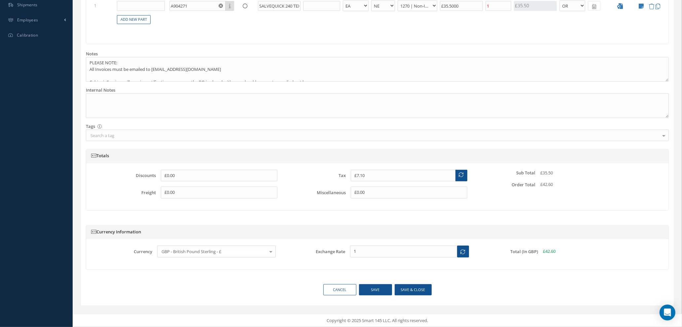
click at [579, 182] on div "£42.60" at bounding box center [598, 185] width 126 height 7
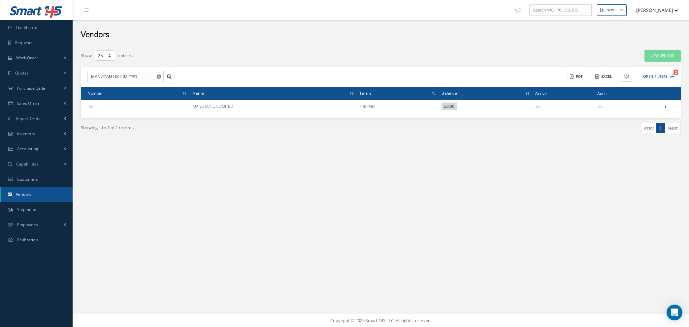
select select "25"
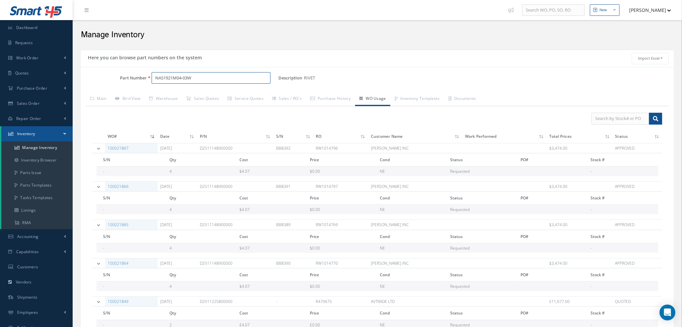
click at [199, 78] on input "NAS1921M04-03W" at bounding box center [211, 78] width 119 height 12
click at [51, 147] on link "Manage Inventory" at bounding box center [36, 148] width 71 height 13
click at [171, 79] on input "NAS1921M04-03W" at bounding box center [211, 78] width 119 height 12
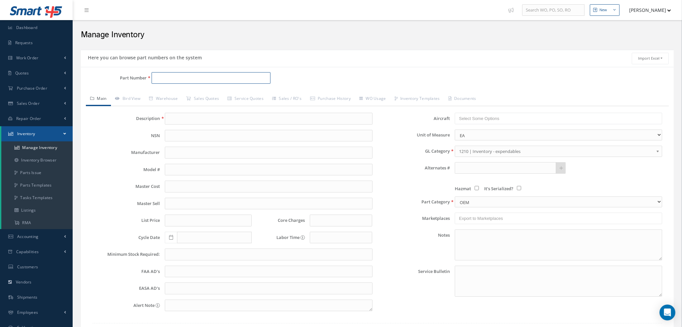
click at [171, 79] on input "Part Number" at bounding box center [211, 78] width 119 height 12
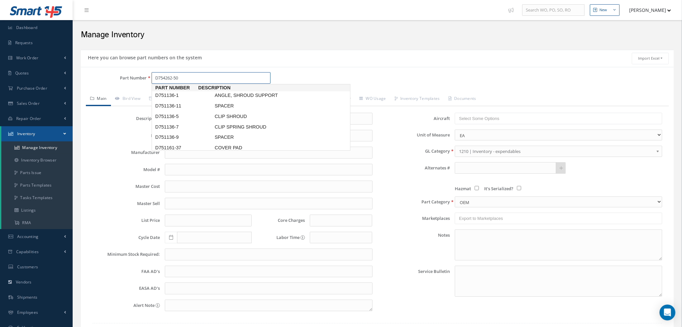
type input "D754262-501"
click at [181, 94] on span "D754262-501" at bounding box center [183, 95] width 59 height 7
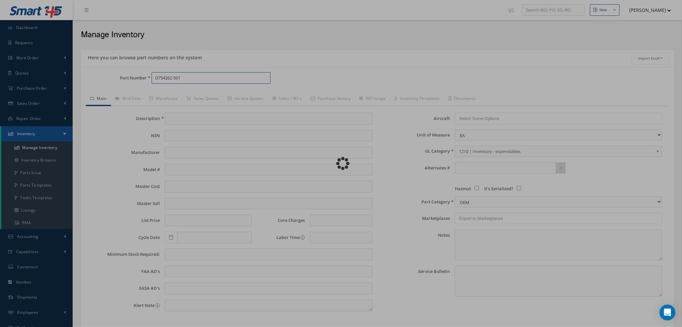
type input "TOILET SHROUD"
type input "0.00"
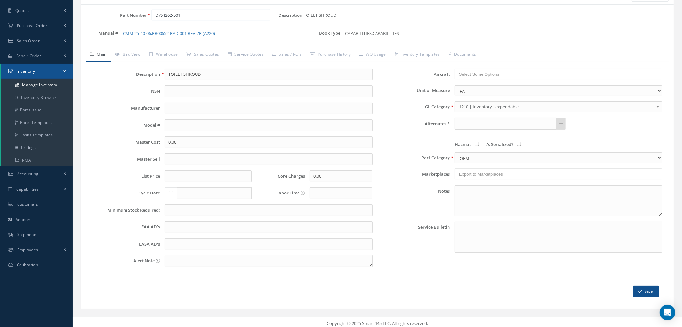
scroll to position [66, 0]
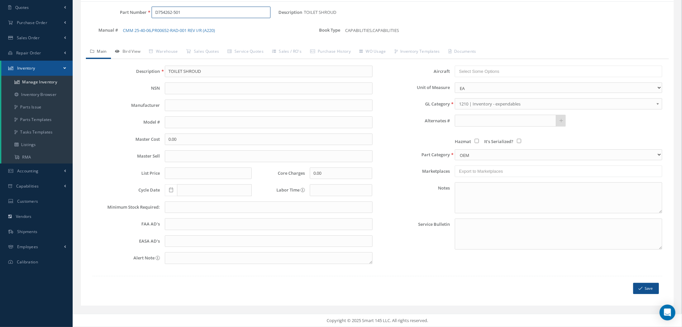
type input "D754262-501"
click at [137, 52] on link "Bird View" at bounding box center [128, 52] width 34 height 14
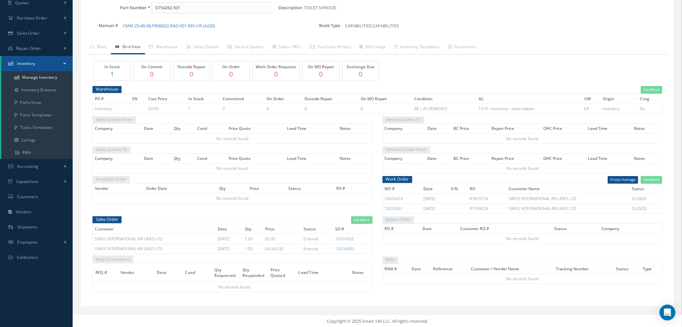
scroll to position [71, 0]
click at [397, 199] on link "10020416" at bounding box center [394, 198] width 18 height 6
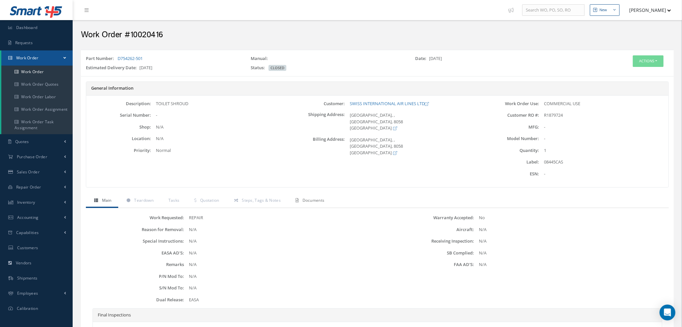
click at [319, 200] on span "Documents" at bounding box center [313, 201] width 22 height 6
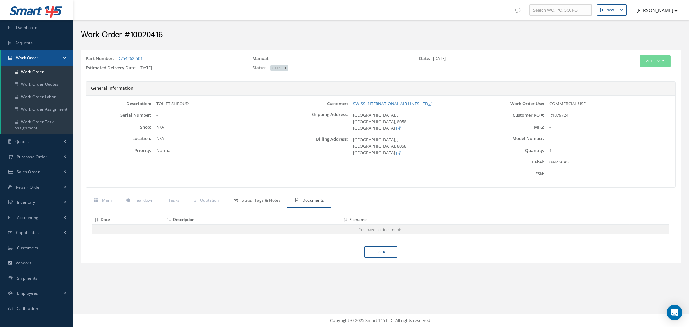
click at [248, 202] on span "Steps, Tags & Notes" at bounding box center [261, 201] width 39 height 6
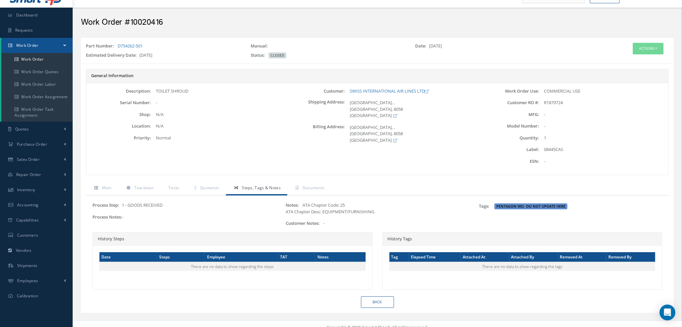
scroll to position [19, 0]
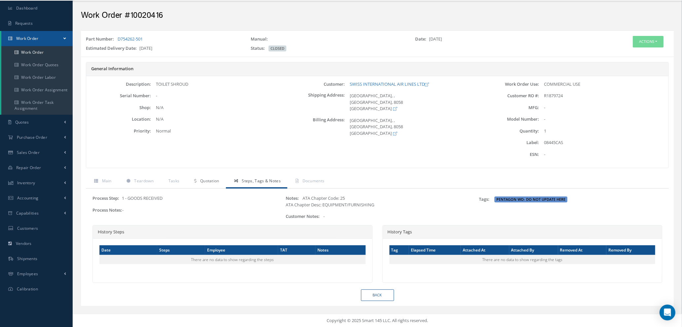
click at [201, 179] on span "Quotation" at bounding box center [209, 181] width 19 height 6
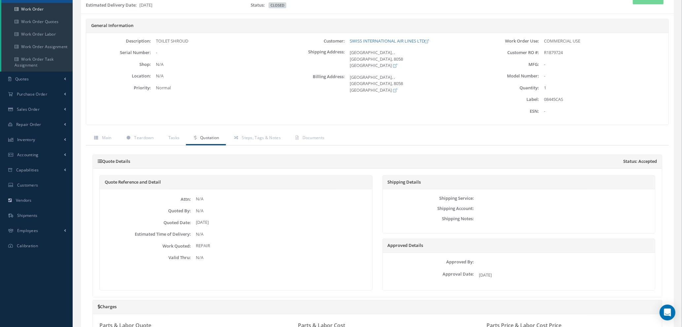
scroll to position [0, 0]
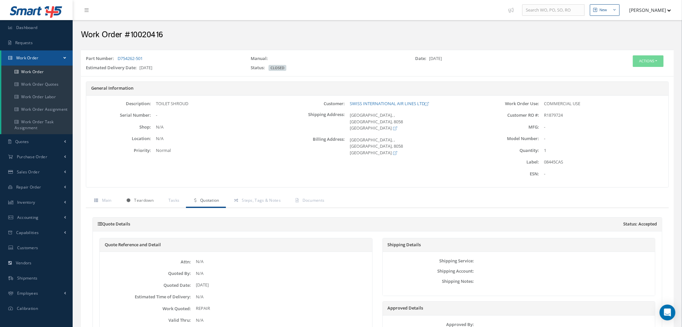
click at [138, 201] on span "Teardown" at bounding box center [143, 201] width 19 height 6
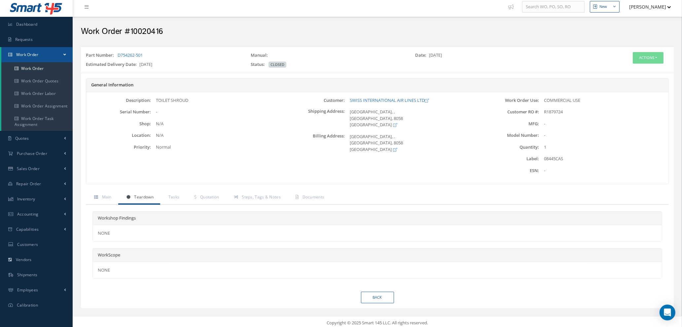
scroll to position [6, 0]
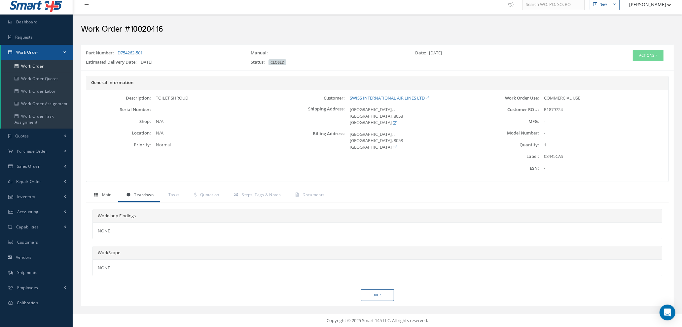
click at [101, 195] on link "Main" at bounding box center [102, 196] width 32 height 14
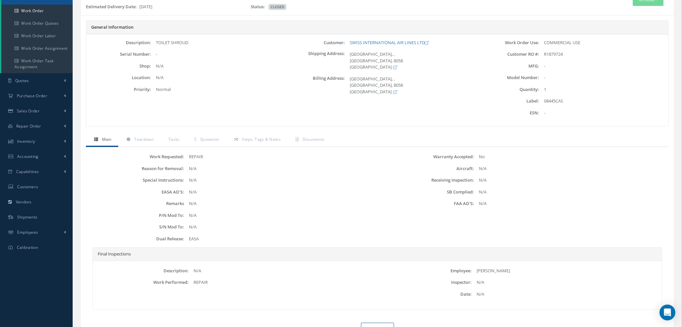
scroll to position [45, 0]
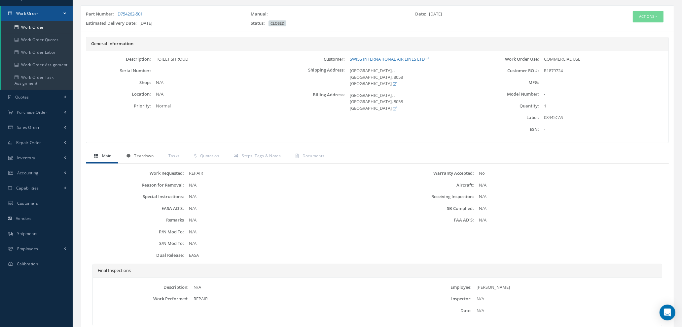
click at [149, 156] on span "Teardown" at bounding box center [143, 156] width 19 height 6
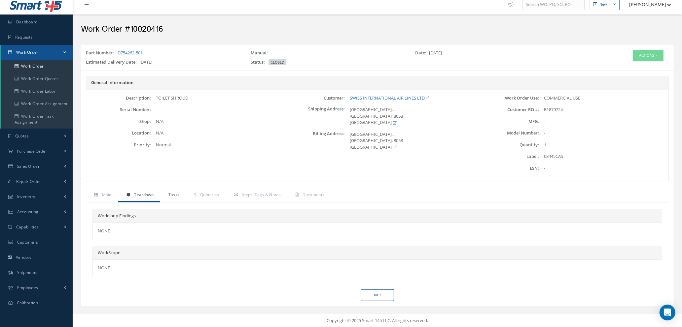
click at [172, 196] on span "Tasks" at bounding box center [173, 195] width 11 height 6
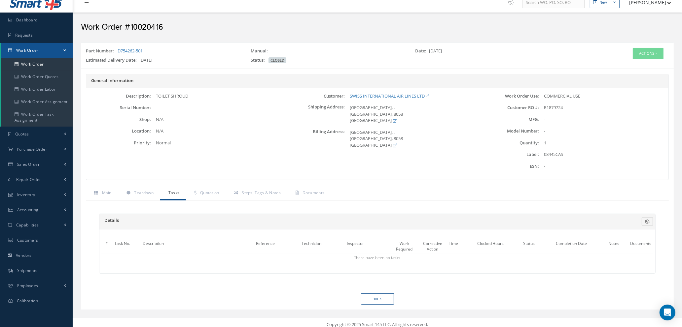
scroll to position [11, 0]
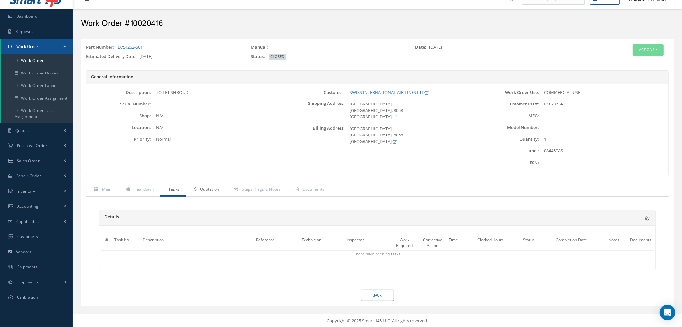
drag, startPoint x: 208, startPoint y: 190, endPoint x: 253, endPoint y: 191, distance: 44.9
click at [209, 190] on span "Quotation" at bounding box center [209, 189] width 19 height 6
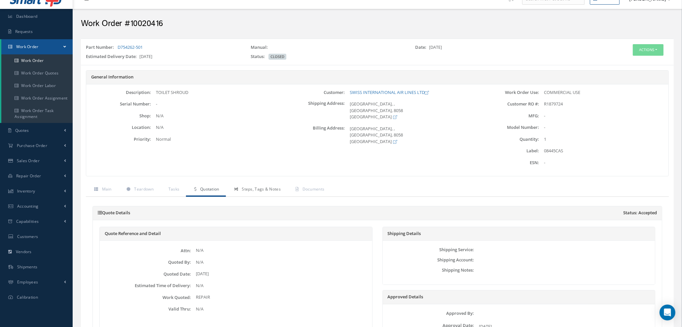
click at [254, 191] on span "Steps, Tags & Notes" at bounding box center [261, 189] width 39 height 6
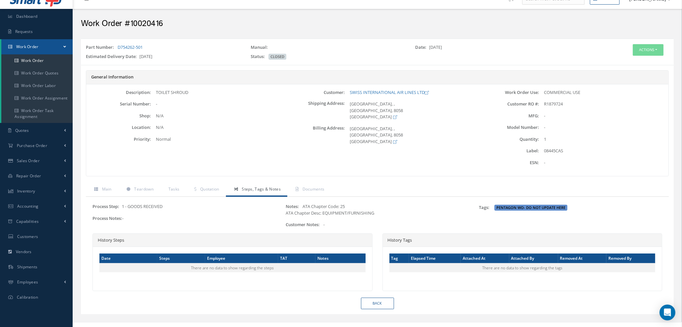
scroll to position [19, 0]
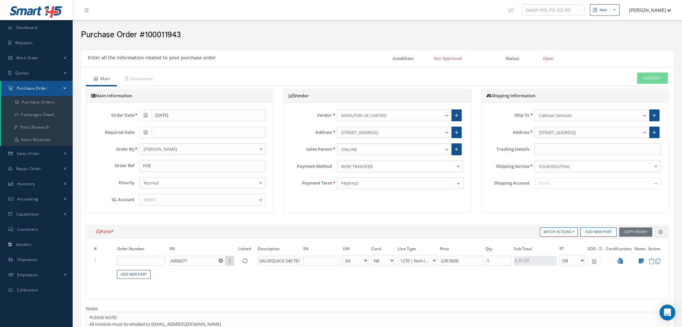
select select "1"
select select "5"
select select "114"
select select "1"
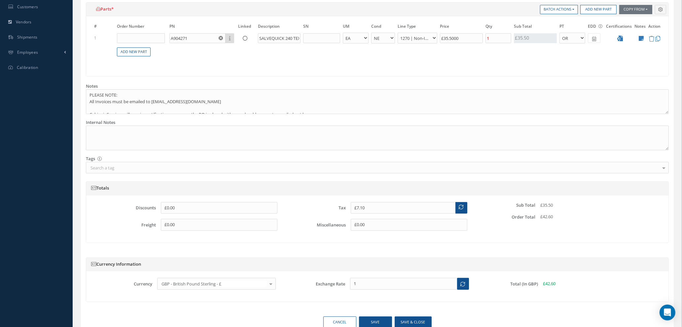
scroll to position [255, 0]
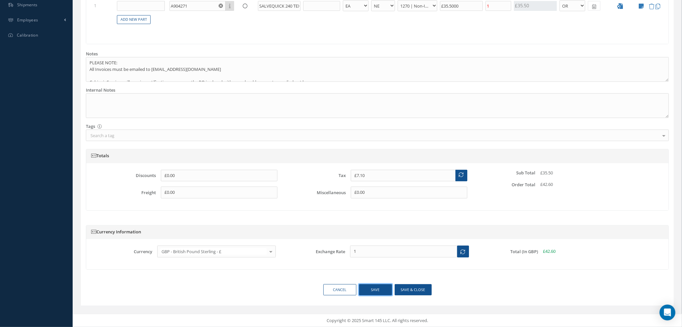
click at [369, 288] on button "Save" at bounding box center [375, 291] width 33 height 12
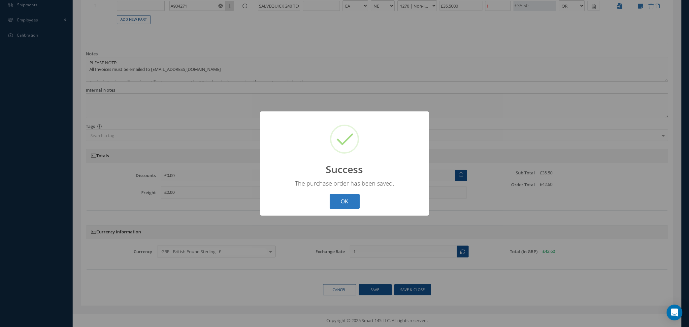
click at [336, 204] on button "OK" at bounding box center [345, 202] width 30 height 16
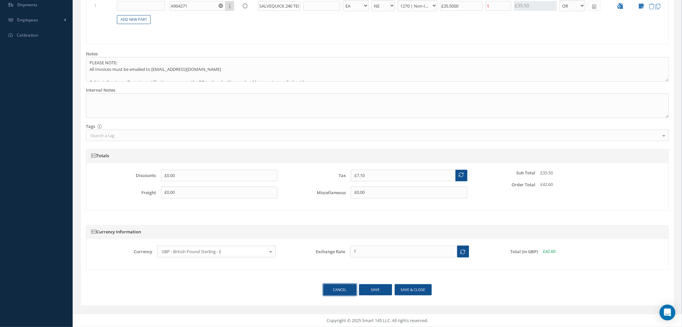
click at [339, 291] on link "Cancel" at bounding box center [339, 291] width 33 height 12
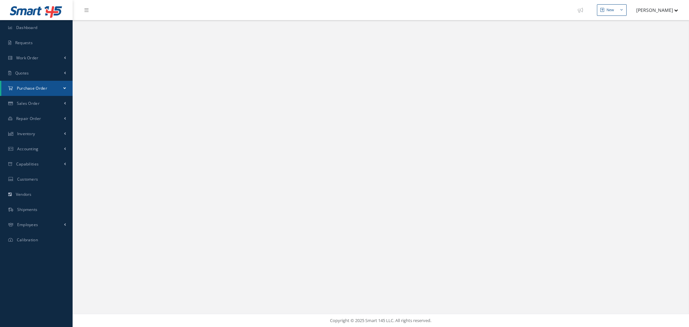
select select "25"
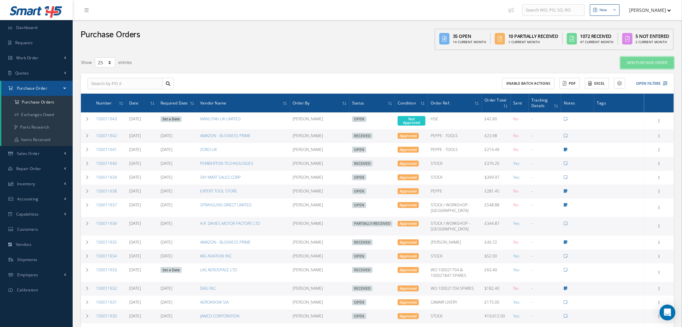
click at [636, 64] on link "New Purchase Order" at bounding box center [646, 63] width 53 height 12
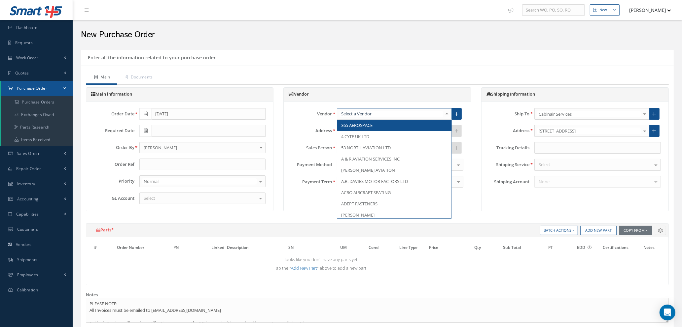
click at [416, 109] on div at bounding box center [394, 114] width 115 height 12
type input "DTC"
click at [395, 121] on span "DTC - DIRECT TOOL COMPANY LTD" at bounding box center [394, 125] width 114 height 11
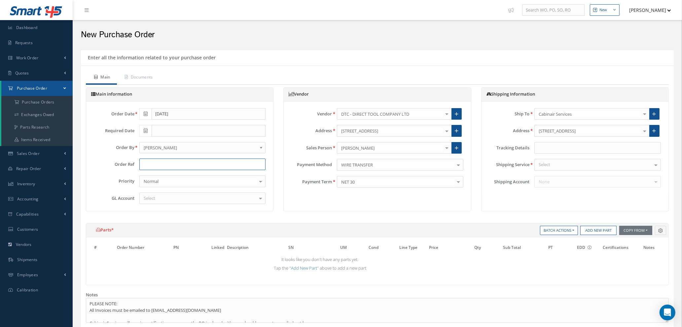
click at [193, 161] on input "text" at bounding box center [202, 165] width 126 height 12
type input "STOCK"
click at [200, 200] on div "Select" at bounding box center [202, 199] width 126 height 12
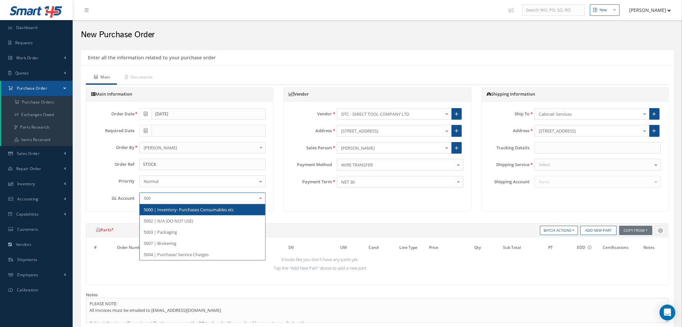
type input "5000"
click at [199, 210] on span "5000 | Inventory- Purchases Consumables etc" at bounding box center [189, 210] width 90 height 6
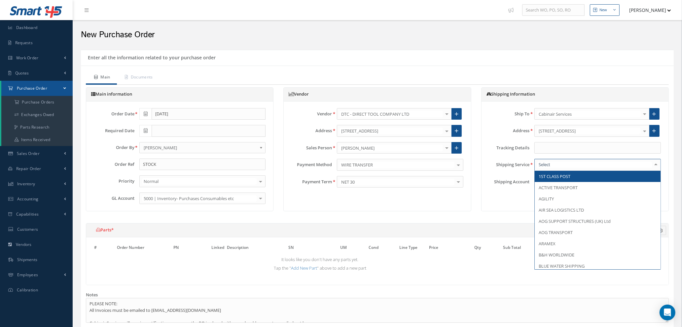
click at [581, 163] on div at bounding box center [597, 165] width 126 height 12
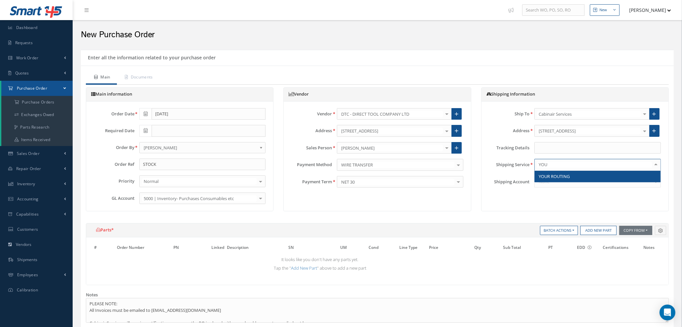
type input "YOUR"
click at [574, 178] on span "YOUR ROUTING" at bounding box center [597, 176] width 126 height 11
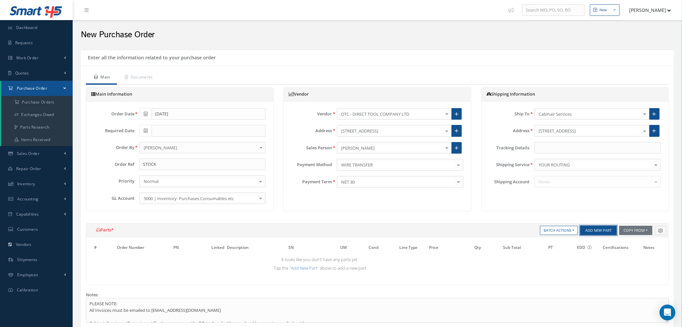
click at [596, 231] on button "Add New Part" at bounding box center [598, 230] width 36 height 9
select select "1"
select select "5"
select select "114"
select select "1"
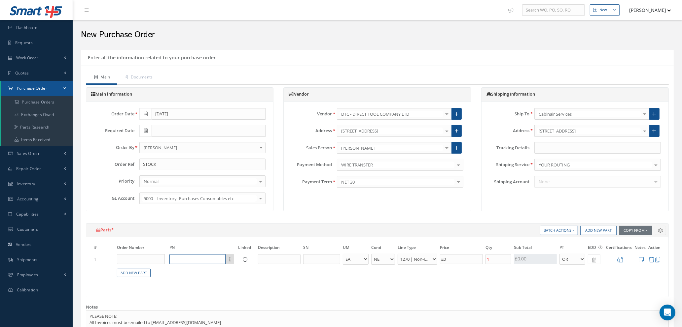
click at [177, 256] on input "text" at bounding box center [197, 259] width 56 height 10
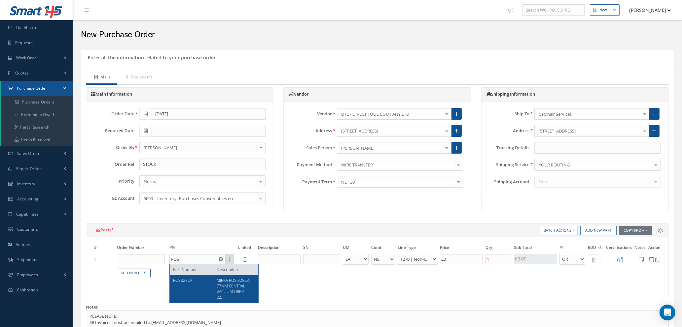
click at [186, 284] on div "ROS325CV" at bounding box center [192, 289] width 39 height 23
type input "ROS325CV"
type input "MIRKA ROS 325CV, 77MM CENTRAL VACUUM ORBIT 2.5"
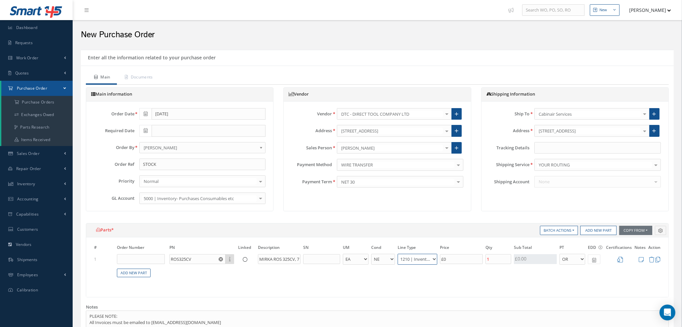
click at [430, 259] on select "1200 | Inventory - rotables 1210 | Inventory - expendables 1220 | Inventory - c…" at bounding box center [417, 259] width 40 height 11
select select "114"
click at [397, 254] on select "1200 | Inventory - rotables 1210 | Inventory - expendables 1220 | Inventory - c…" at bounding box center [417, 259] width 40 height 11
click at [454, 259] on input "£0" at bounding box center [461, 259] width 43 height 10
type input "£0.2"
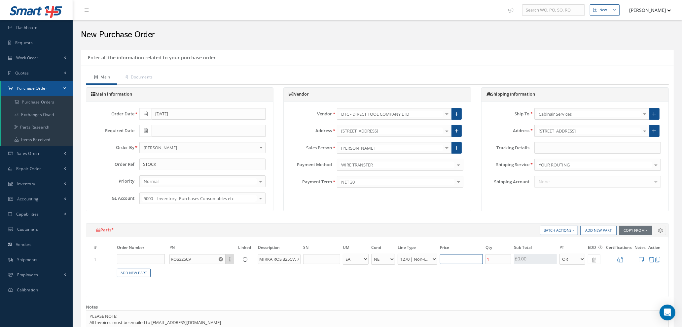
type input "£1"
type input "£3"
type input "£15"
type input "£31.8"
type input "£159.00"
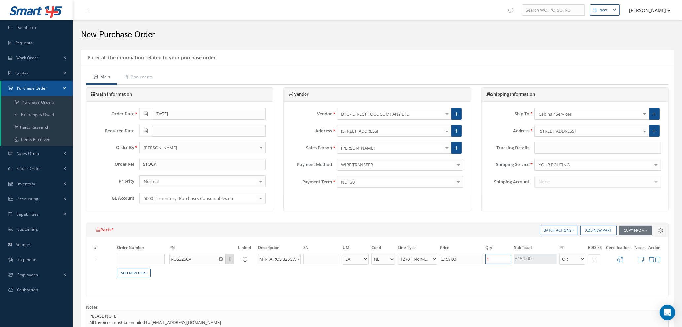
type input "£159"
type input "5"
click at [620, 260] on icon at bounding box center [620, 260] width 6 height 6
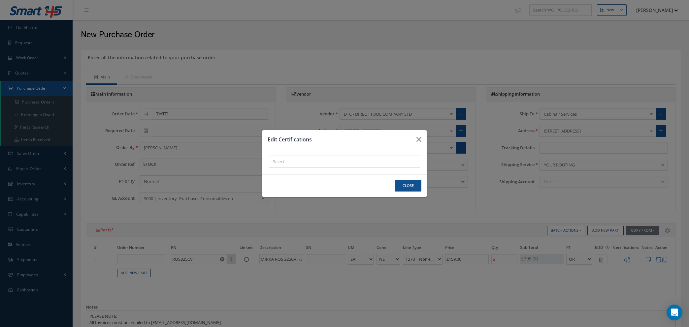
click at [283, 161] on div "× Loading..." at bounding box center [344, 162] width 151 height 12
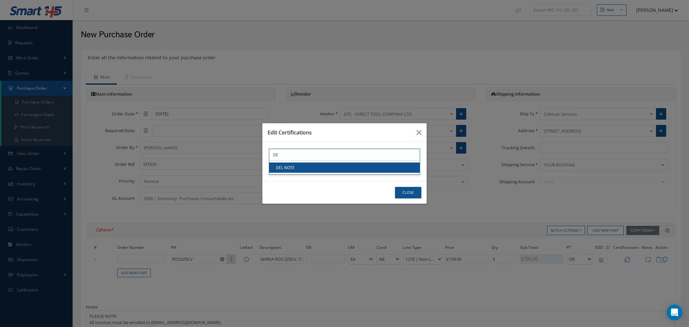
type input "DE"
click at [287, 167] on link "DEL NOTE" at bounding box center [344, 168] width 151 height 10
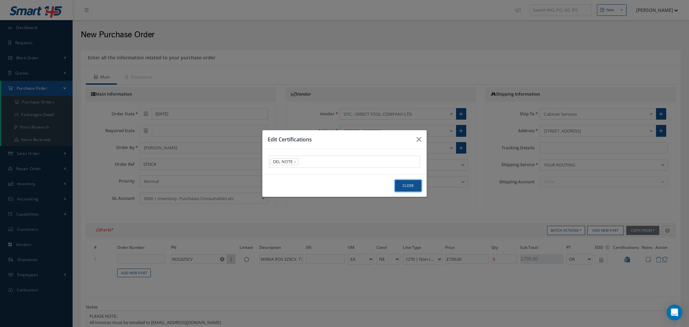
click at [406, 188] on button "Close" at bounding box center [408, 186] width 26 height 12
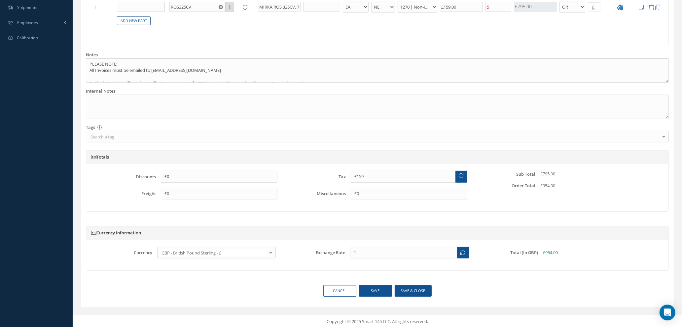
scroll to position [254, 0]
click at [459, 177] on icon at bounding box center [461, 174] width 5 height 5
click at [410, 292] on button "Save & close" at bounding box center [412, 290] width 37 height 12
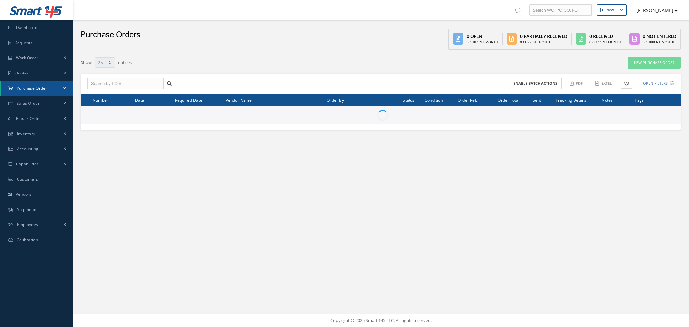
select select "25"
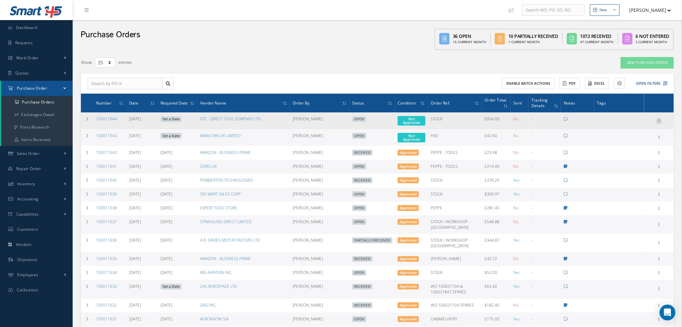
click at [657, 118] on icon at bounding box center [658, 120] width 7 height 5
click at [634, 126] on link "Enter/Update" at bounding box center [628, 125] width 52 height 9
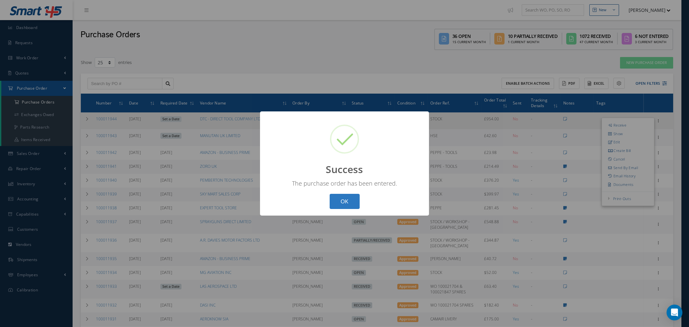
click at [338, 200] on button "OK" at bounding box center [345, 202] width 30 height 16
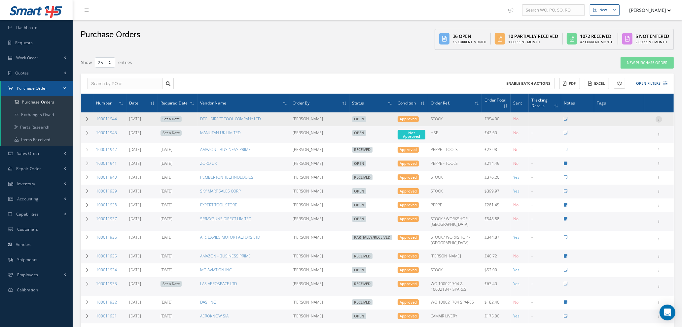
click at [659, 119] on icon at bounding box center [658, 118] width 7 height 5
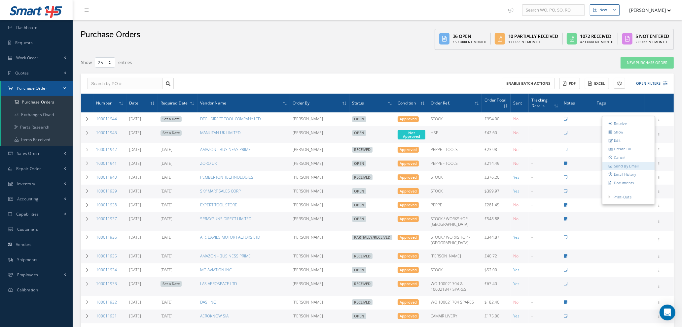
click at [624, 165] on link "Send By Email" at bounding box center [628, 166] width 52 height 9
type input "Reports from Purchase Order #100011944"
type textarea "Hiya, Please find Attached, our Purchase Order #100011944. If you have any ques…"
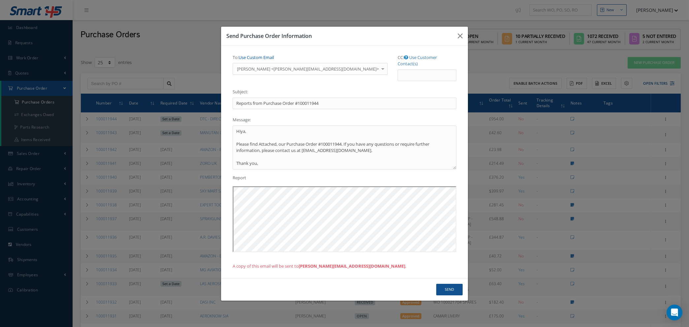
click at [255, 60] on link "Use Custom Email" at bounding box center [256, 57] width 35 height 6
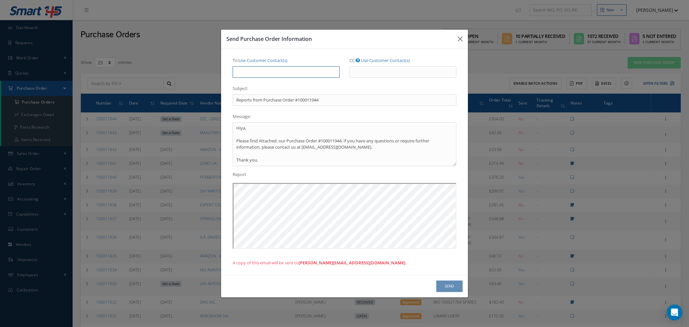
click at [259, 73] on input "To: Use Customer Contact(s)" at bounding box center [286, 72] width 107 height 12
type input "[PERSON_NAME][EMAIL_ADDRESS][DOMAIN_NAME]"
click at [449, 284] on button "Send" at bounding box center [449, 287] width 26 height 12
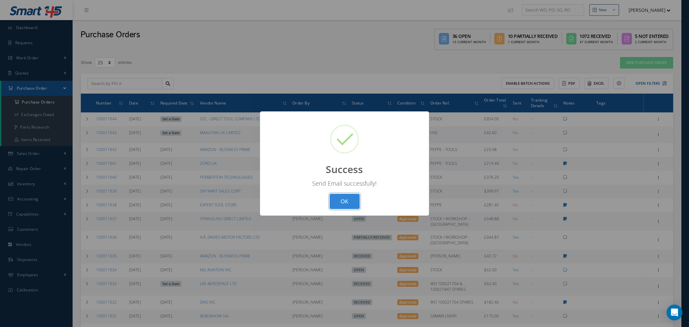
drag, startPoint x: 344, startPoint y: 202, endPoint x: 445, endPoint y: 200, distance: 100.7
click at [344, 202] on button "OK" at bounding box center [345, 202] width 30 height 16
